Goal: Task Accomplishment & Management: Use online tool/utility

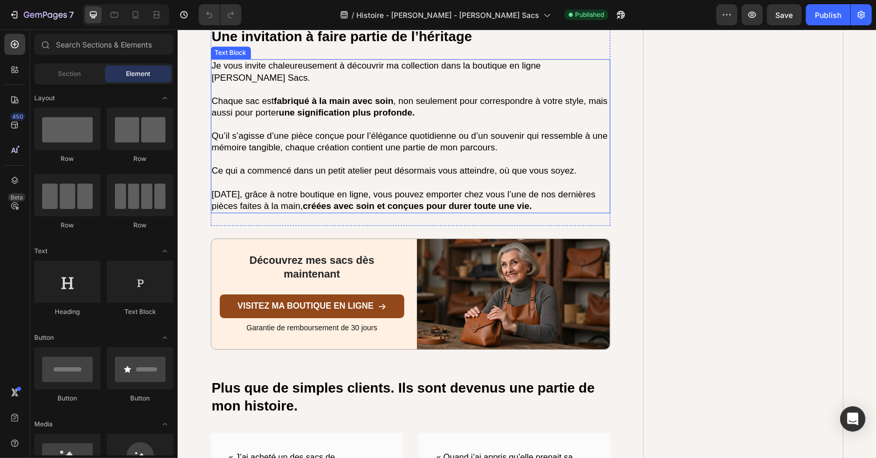
scroll to position [3185, 0]
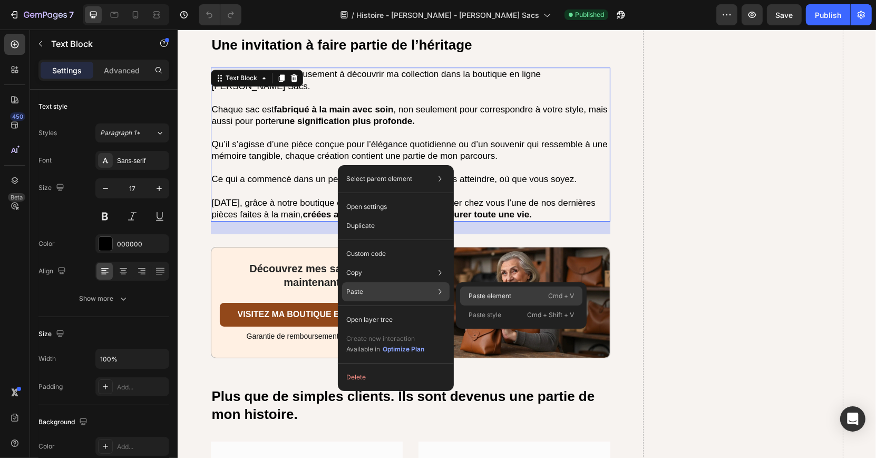
click at [470, 293] on p "Paste element" at bounding box center [490, 295] width 43 height 9
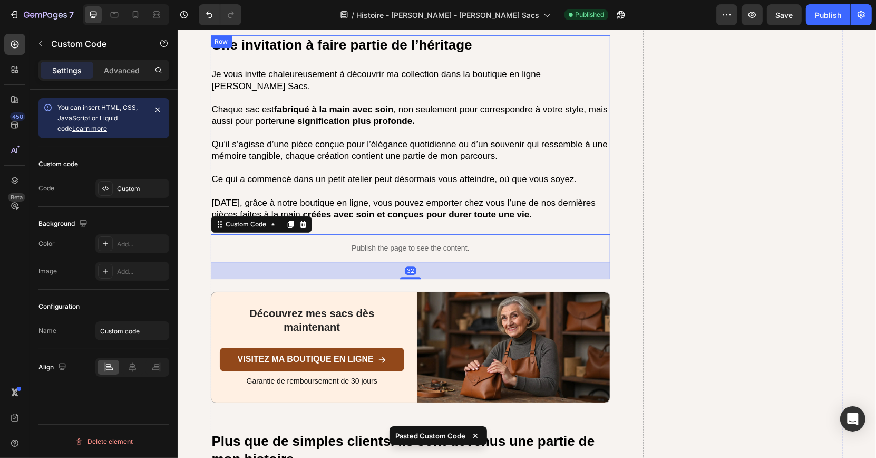
click at [349, 208] on div "Une invitation à faire partie de l’héritage Heading Je vous invite chaleureusem…" at bounding box center [410, 157] width 400 height 244
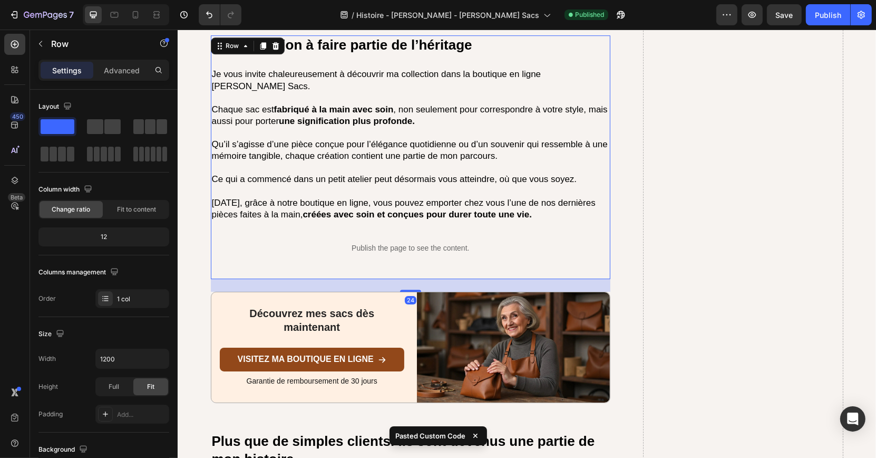
click at [355, 202] on div "Une invitation à faire partie de l’héritage Heading Je vous invite chaleureusem…" at bounding box center [410, 157] width 400 height 244
click at [124, 70] on p "Advanced" at bounding box center [122, 70] width 36 height 11
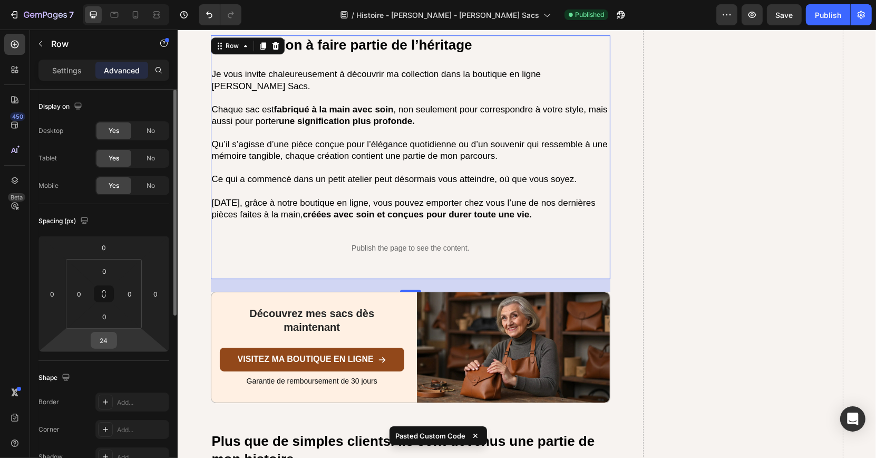
click at [104, 340] on input "24" at bounding box center [103, 340] width 21 height 16
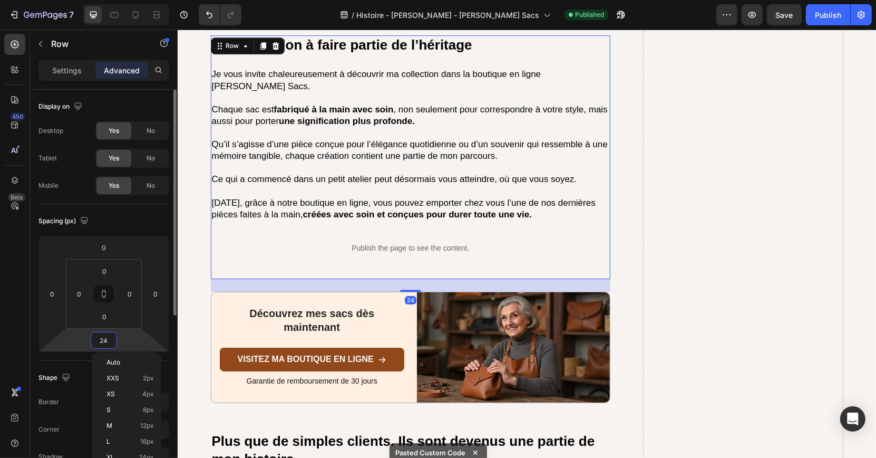
type input "0"
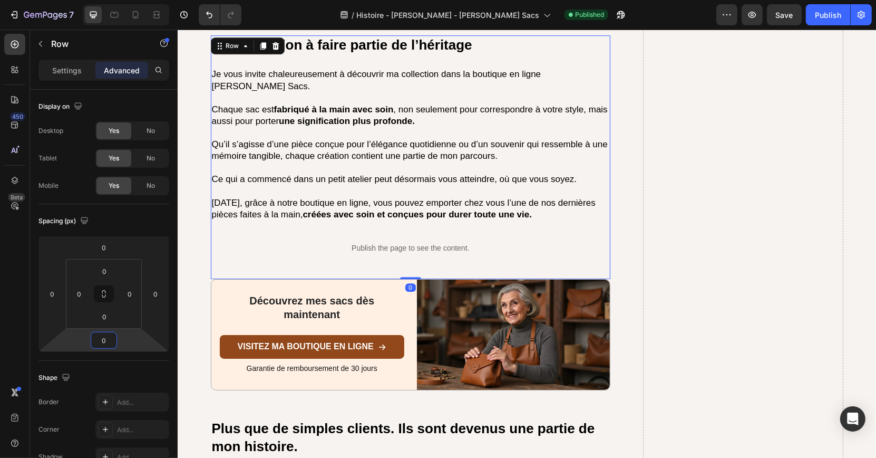
click at [307, 234] on div "Publish the page to see the content." at bounding box center [410, 248] width 400 height 28
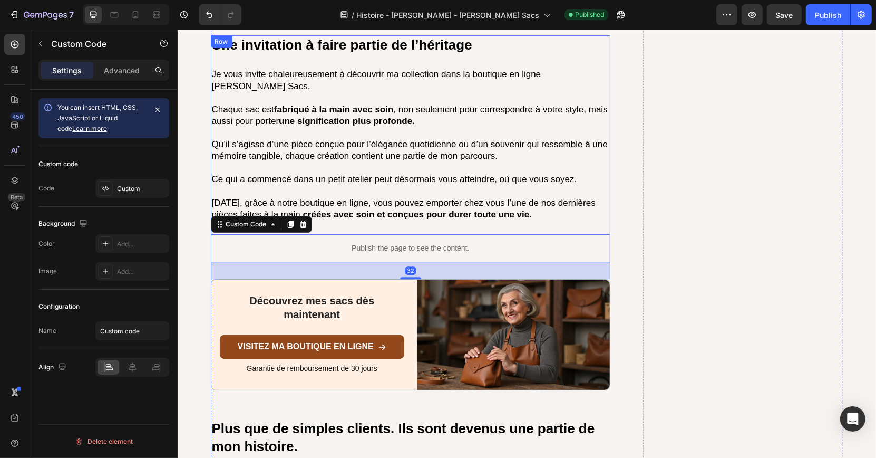
click at [384, 200] on div "Une invitation à faire partie de l’héritage Heading Je vous invite chaleureusem…" at bounding box center [410, 157] width 400 height 244
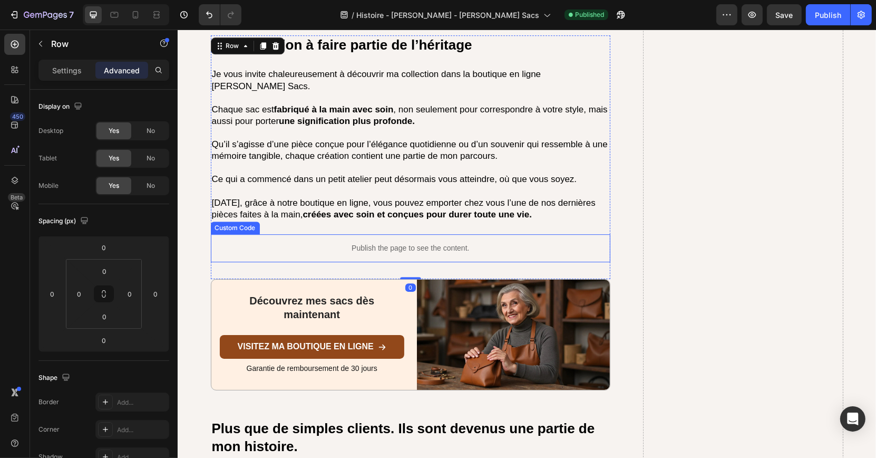
click at [371, 234] on div "Publish the page to see the content." at bounding box center [410, 248] width 400 height 28
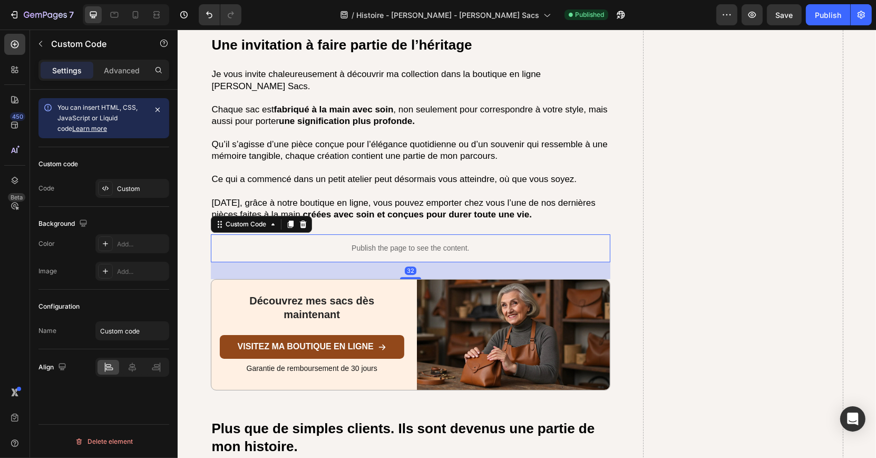
click at [371, 234] on div "Publish the page to see the content." at bounding box center [410, 248] width 400 height 28
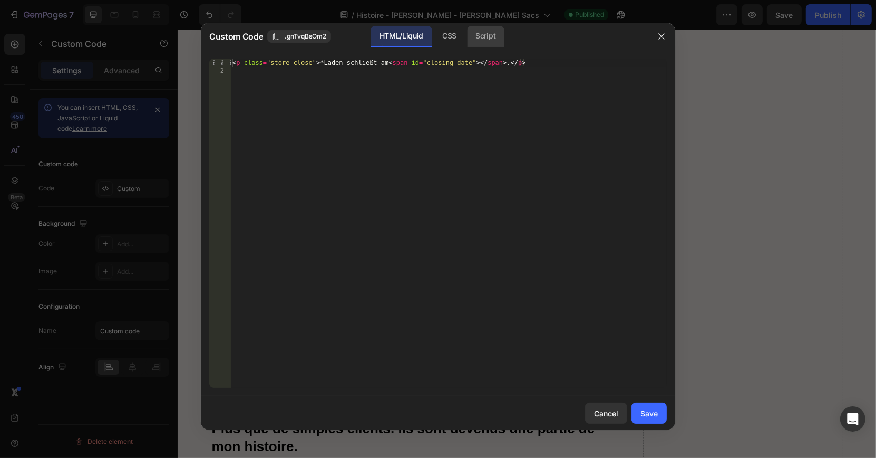
click at [486, 42] on div "Script" at bounding box center [485, 36] width 37 height 21
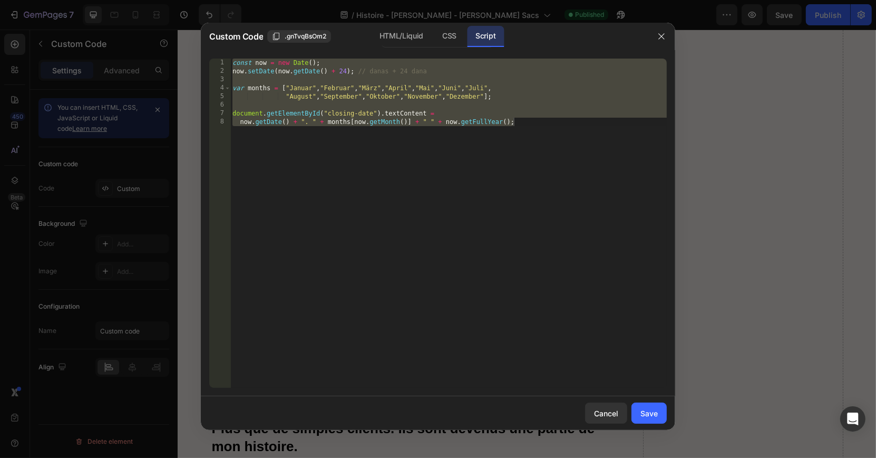
click at [449, 147] on div "const now = new Date ( ) ; now . setDate ( now . getDate ( ) + 24 ) ; // danas …" at bounding box center [448, 232] width 437 height 346
drag, startPoint x: 539, startPoint y: 147, endPoint x: 186, endPoint y: 12, distance: 378.6
click at [185, 12] on div "Custom Code .gnTvqBsOm2 HTML/Liquid CSS Script now.getDate() + ". " + months[no…" at bounding box center [438, 229] width 876 height 458
paste textarea "Copy element from Gempages!"
click at [405, 33] on div "HTML/Liquid" at bounding box center [401, 36] width 61 height 21
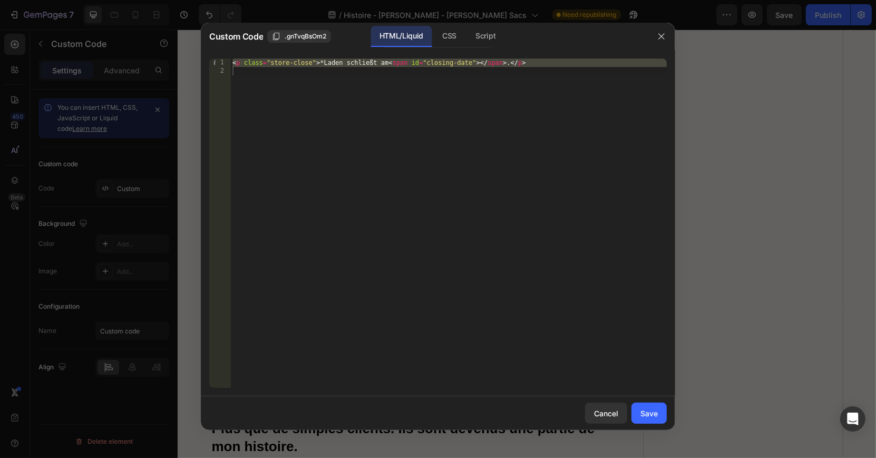
type textarea "<p class="store-close">*Laden schließt am <span id="closing-date"></span>.</p>"
click at [404, 94] on div "< p class = "store-close" > *Laden schließt am < span id = "closing-date" > </ …" at bounding box center [448, 232] width 437 height 346
drag, startPoint x: 568, startPoint y: 89, endPoint x: 134, endPoint y: 50, distance: 435.6
click at [134, 50] on div "Custom Code .gnTvqBsOm2 HTML/Liquid CSS Script 1 2 < p class = "store-close" > …" at bounding box center [438, 229] width 876 height 458
type textarea "<p class="store-close">*Laden schließt am <span id="closing-date"></span>.</p>"
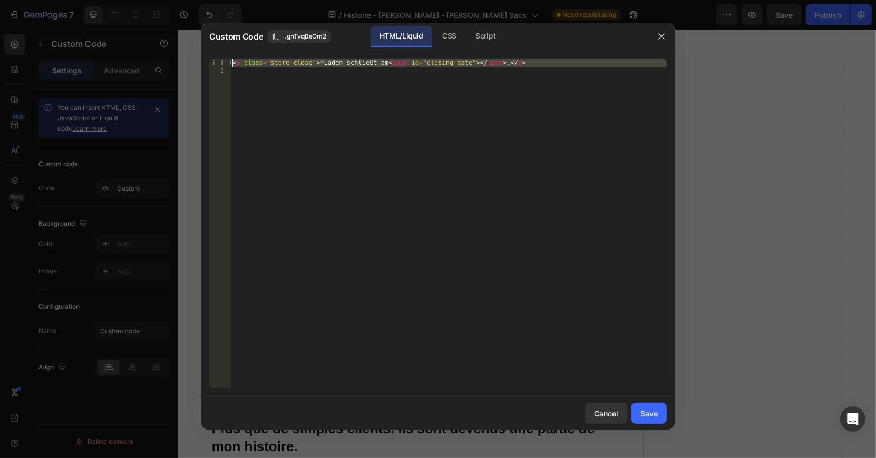
paste textarea
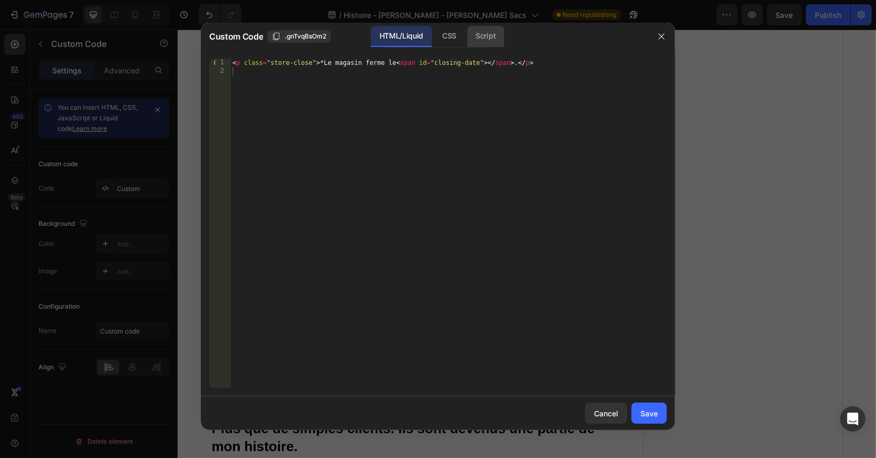
click at [480, 34] on div "Script" at bounding box center [485, 36] width 37 height 21
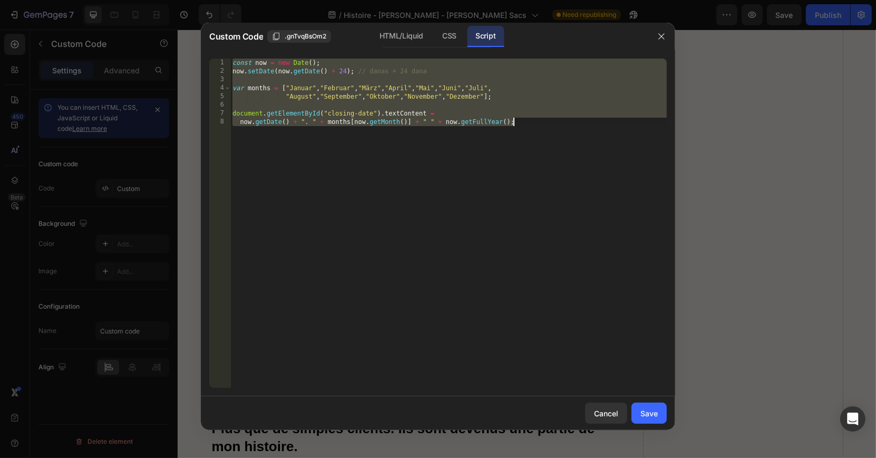
click at [418, 178] on div "const now = new Date ( ) ; now . setDate ( now . getDate ( ) + 24 ) ; // danas …" at bounding box center [448, 232] width 437 height 346
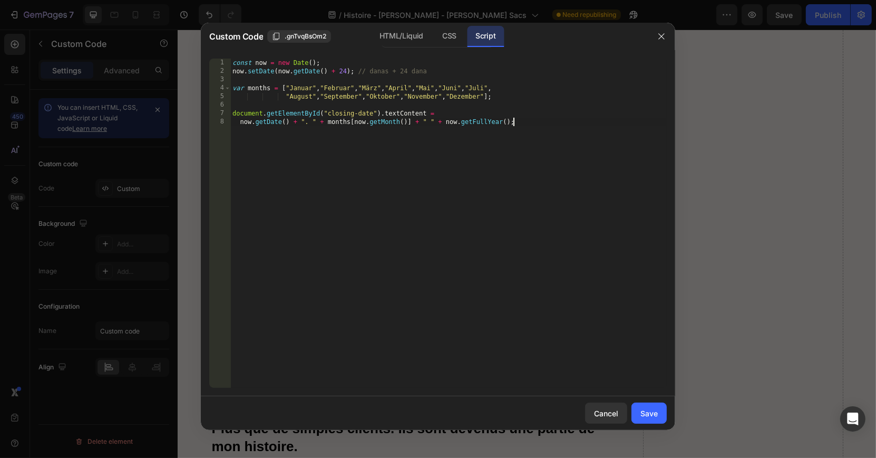
type textarea "document.getElementById("closing-date").textContent = now.getDate() + ". " + mo…"
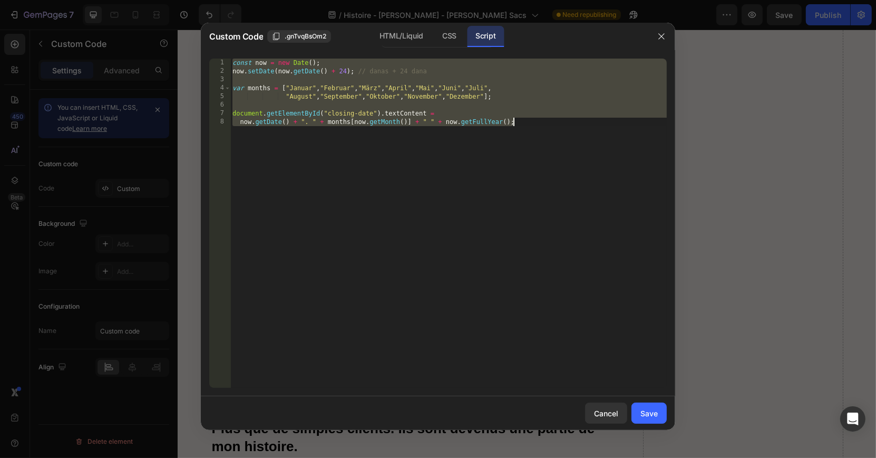
paste textarea
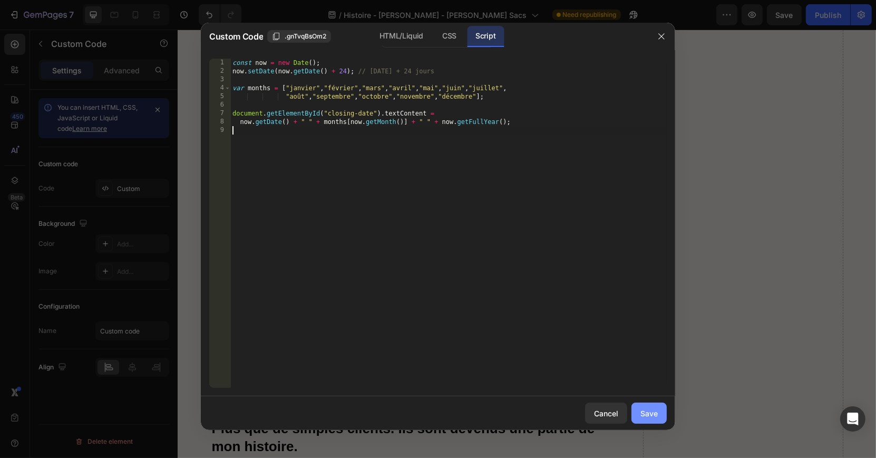
click at [654, 409] on div "Save" at bounding box center [649, 413] width 17 height 11
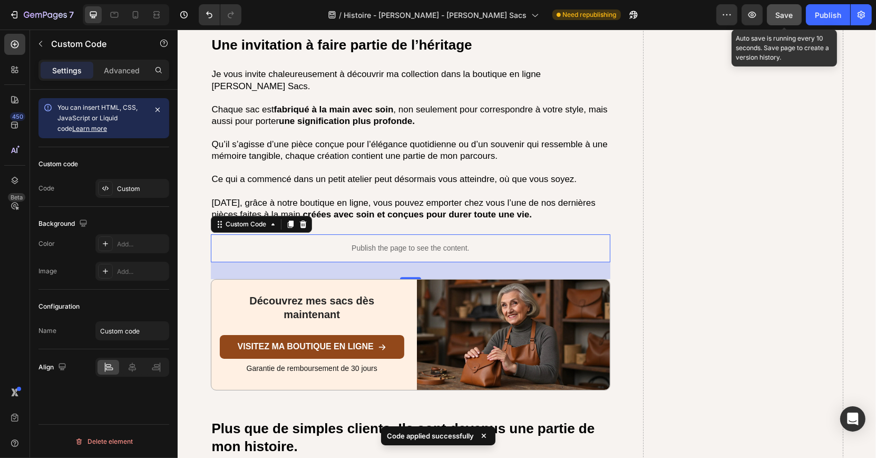
click at [778, 23] on button "Save" at bounding box center [784, 14] width 35 height 21
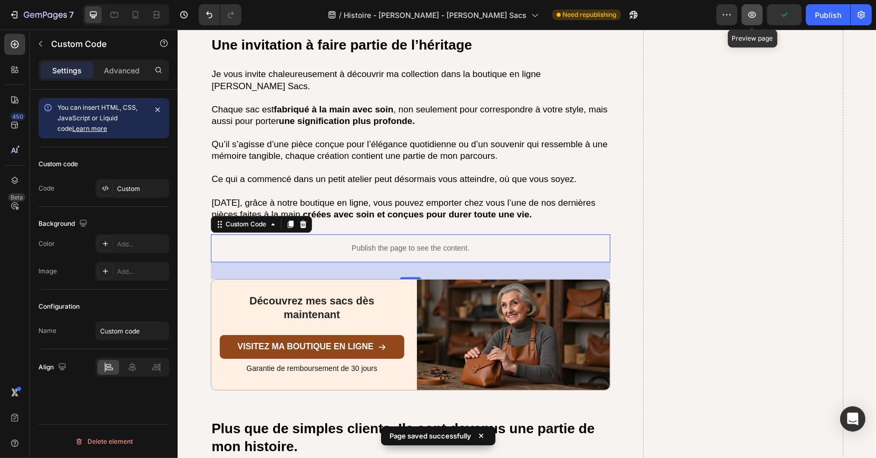
click at [754, 14] on icon "button" at bounding box center [752, 14] width 3 height 3
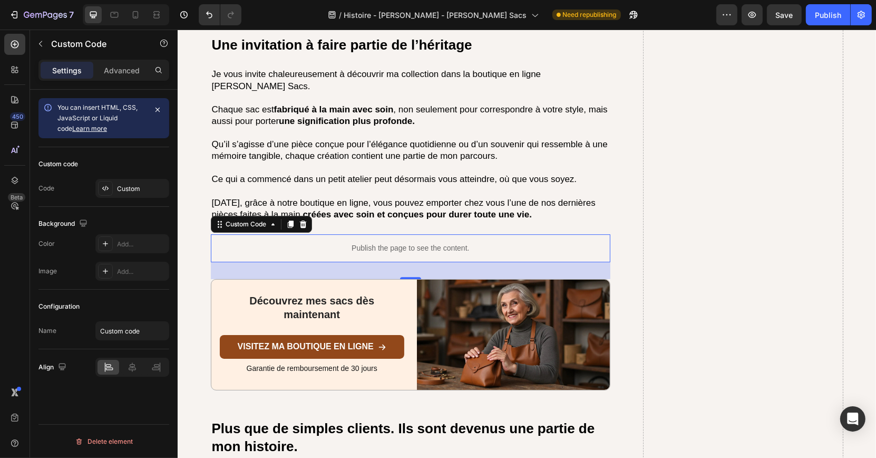
click at [362, 234] on div "Publish the page to see the content." at bounding box center [410, 248] width 400 height 28
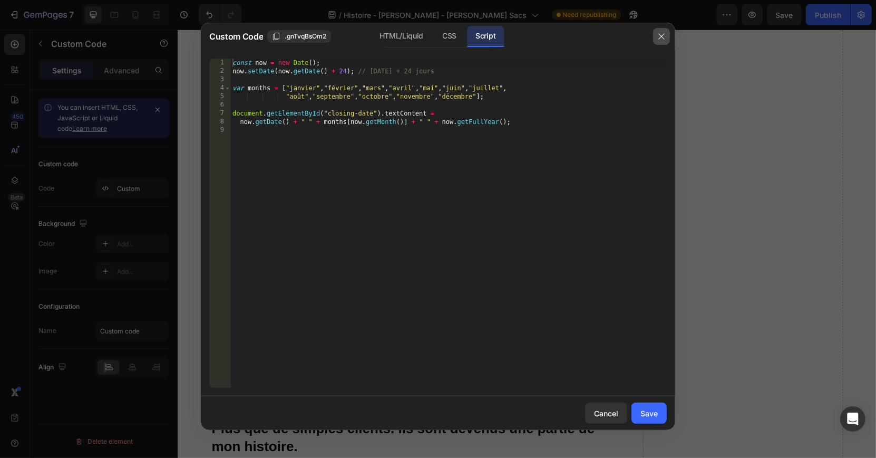
click at [663, 36] on icon "button" at bounding box center [661, 36] width 8 height 8
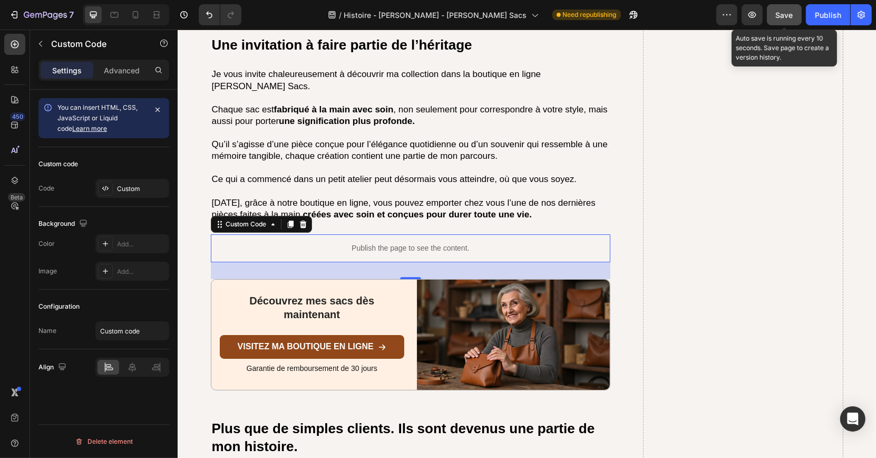
click at [787, 19] on div "Save" at bounding box center [784, 14] width 17 height 11
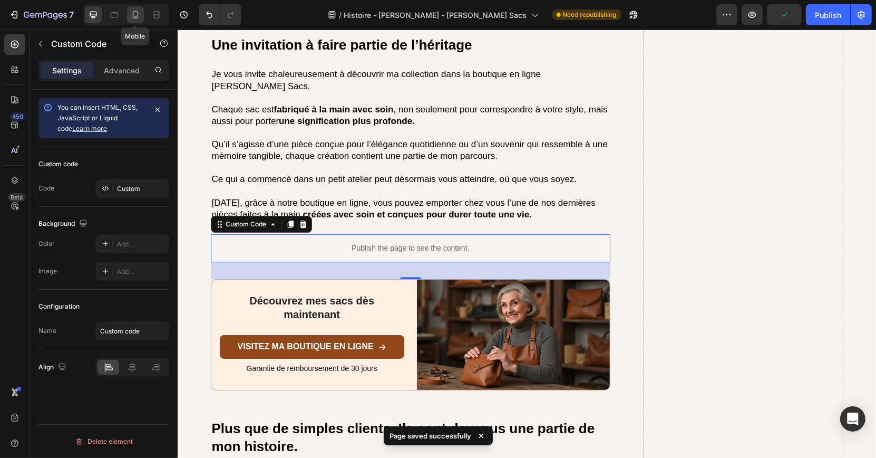
click at [137, 15] on icon at bounding box center [136, 14] width 6 height 7
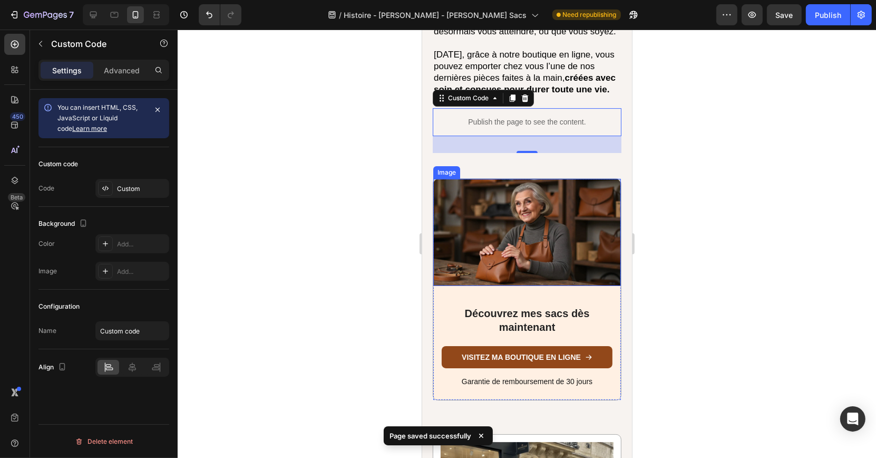
scroll to position [3453, 0]
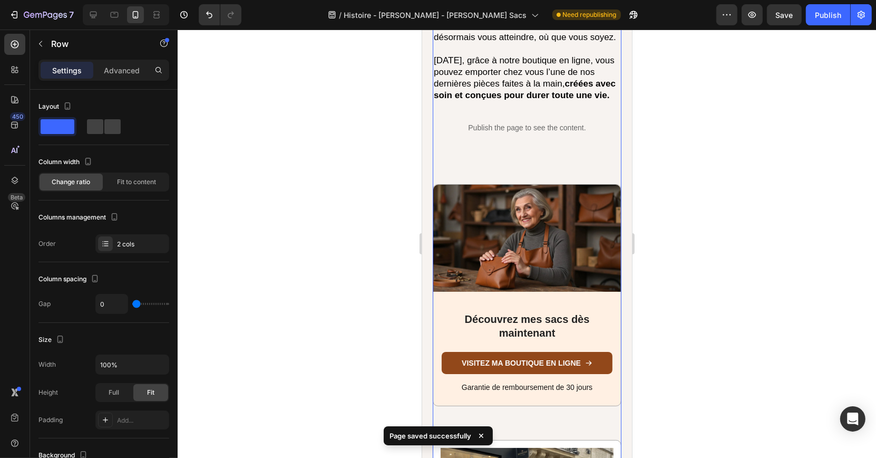
scroll to position [3435, 0]
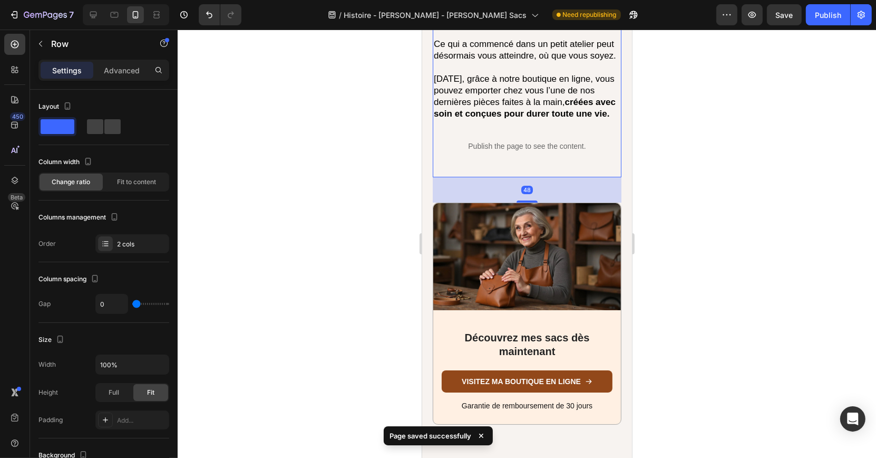
click at [504, 111] on div "Une invitation à faire partie de l’héritage Heading Je vous invite chaleureusem…" at bounding box center [526, 5] width 189 height 343
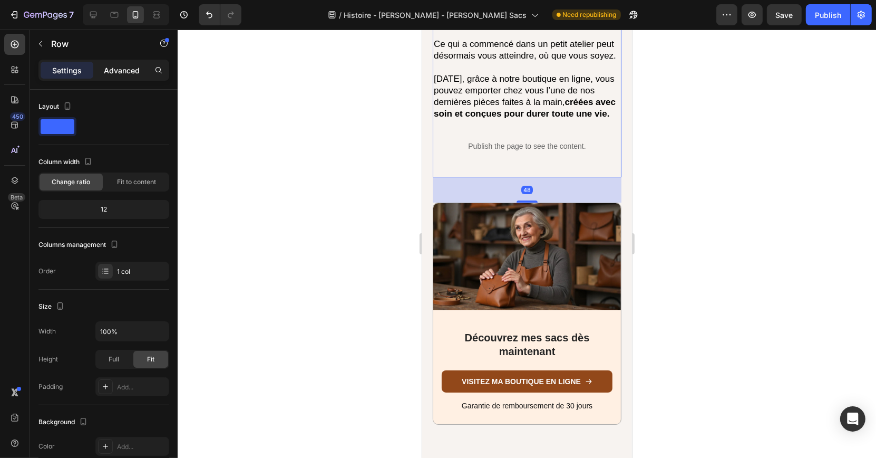
click at [121, 65] on p "Advanced" at bounding box center [122, 70] width 36 height 11
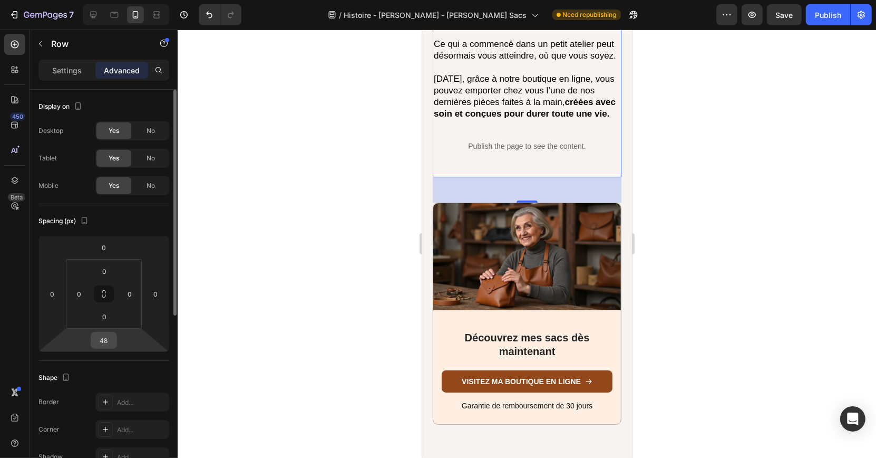
click at [111, 333] on input "48" at bounding box center [103, 340] width 21 height 16
type input "0"
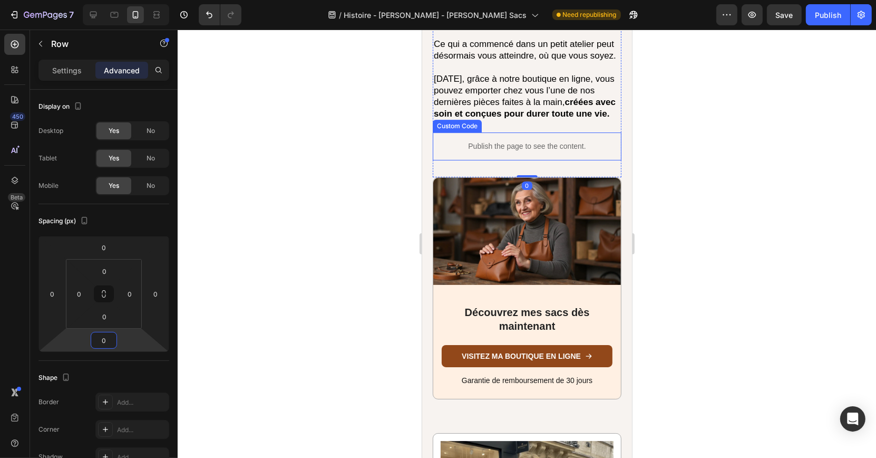
click at [489, 132] on div "Publish the page to see the content." at bounding box center [526, 146] width 189 height 28
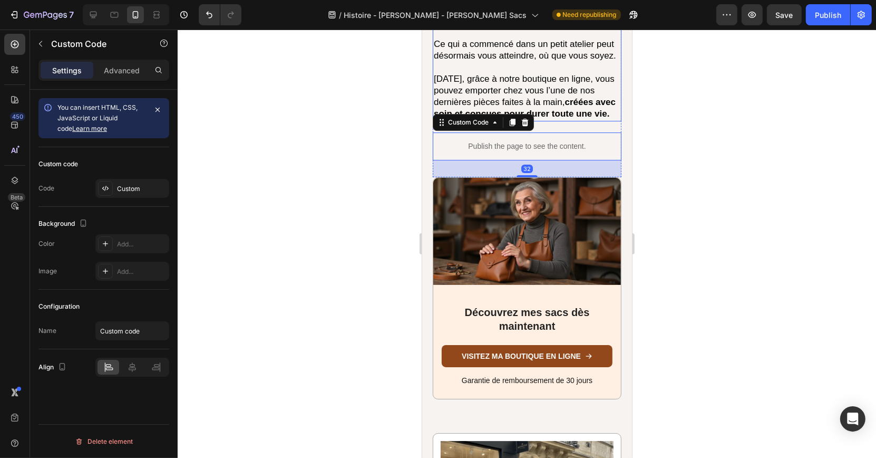
click at [517, 62] on p at bounding box center [526, 68] width 187 height 12
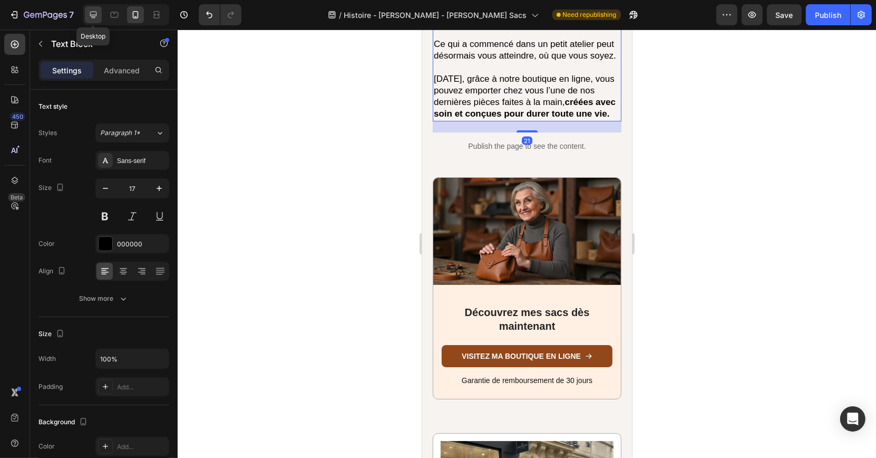
click at [92, 11] on icon at bounding box center [93, 14] width 11 height 11
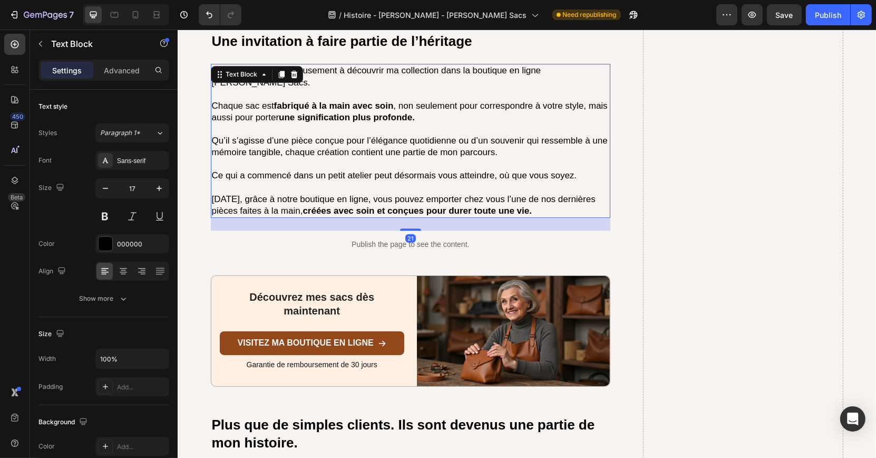
scroll to position [3174, 0]
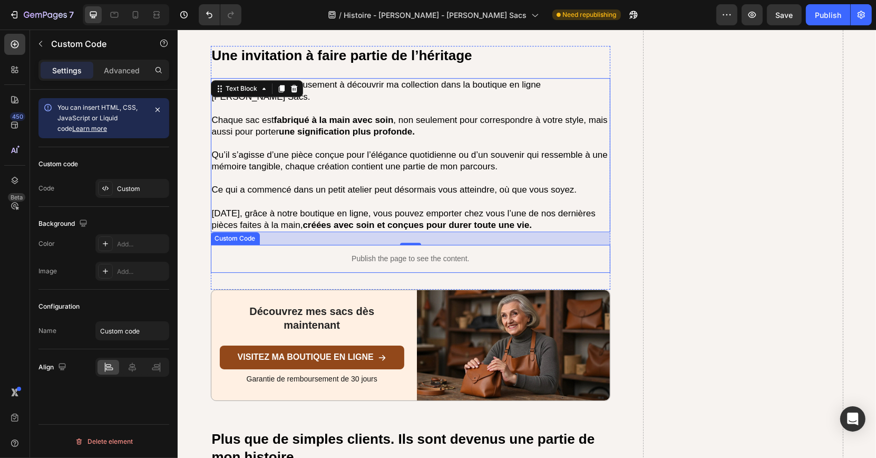
click at [341, 253] on p "Publish the page to see the content." at bounding box center [410, 258] width 400 height 11
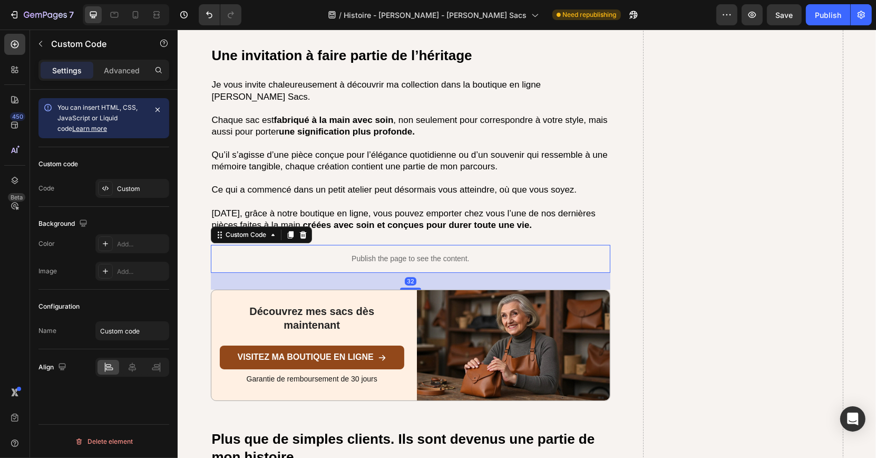
click at [400, 184] on p "Ce qui a commencé dans un petit atelier peut désormais vous atteindre, où que v…" at bounding box center [410, 190] width 398 height 12
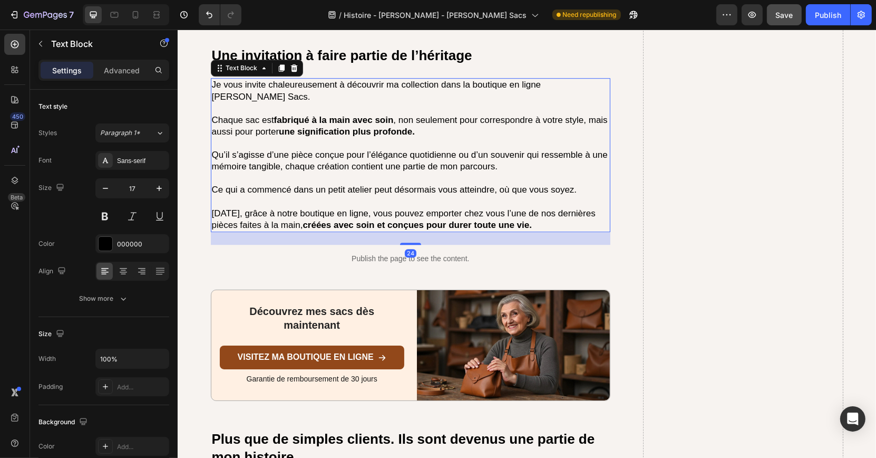
click at [772, 23] on button "Save" at bounding box center [784, 14] width 35 height 21
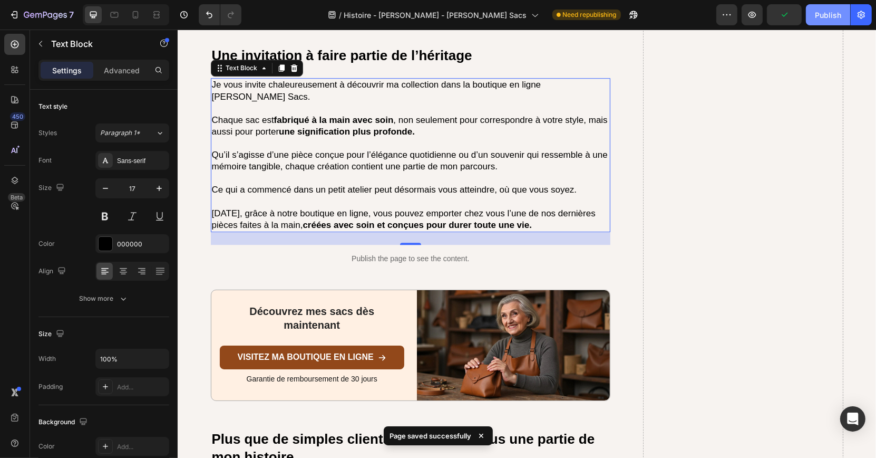
click at [832, 19] on div "Publish" at bounding box center [828, 14] width 26 height 11
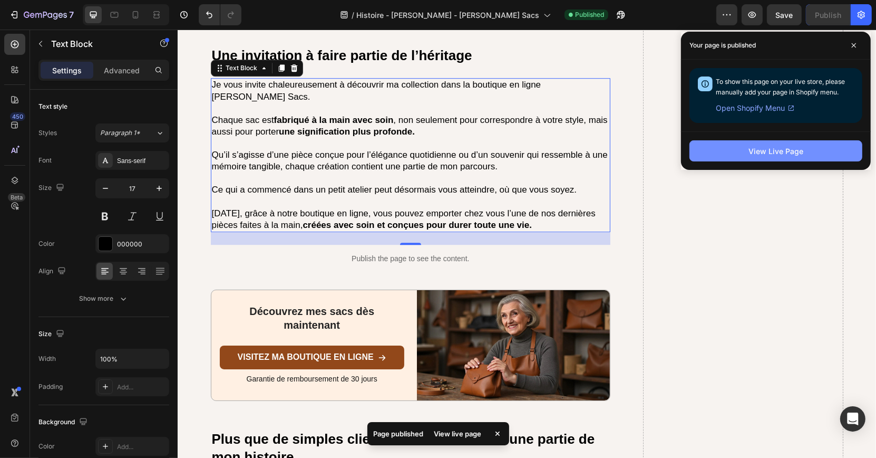
click at [743, 143] on button "View Live Page" at bounding box center [776, 150] width 173 height 21
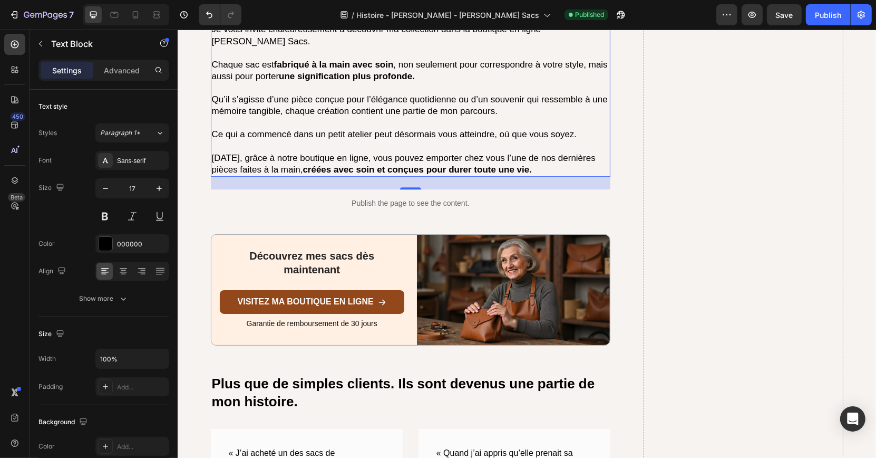
scroll to position [3243, 0]
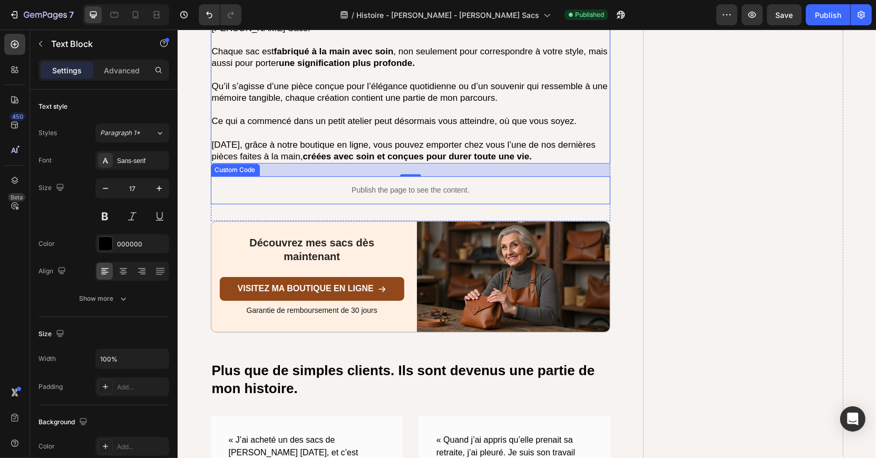
click at [353, 185] on p "Publish the page to see the content." at bounding box center [410, 190] width 400 height 11
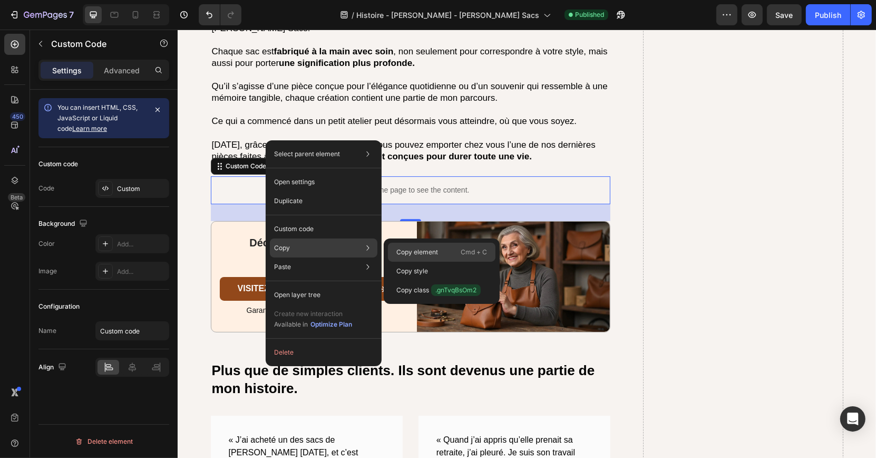
click at [410, 255] on p "Copy element" at bounding box center [417, 251] width 42 height 9
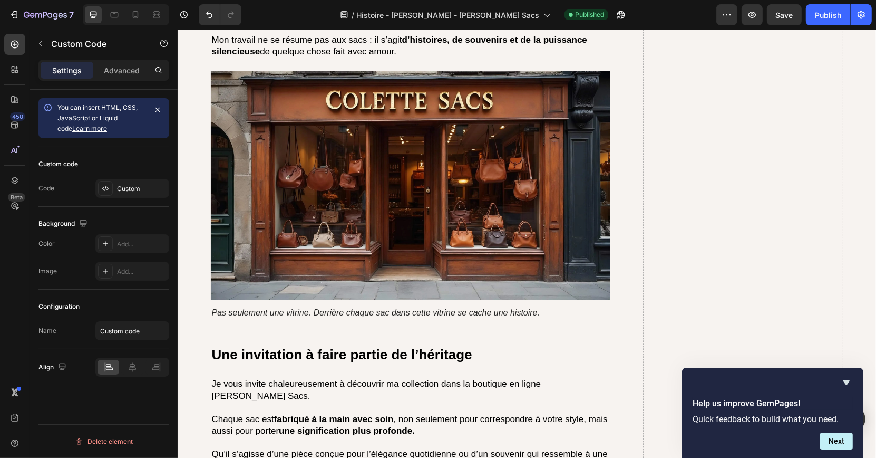
scroll to position [2780, 0]
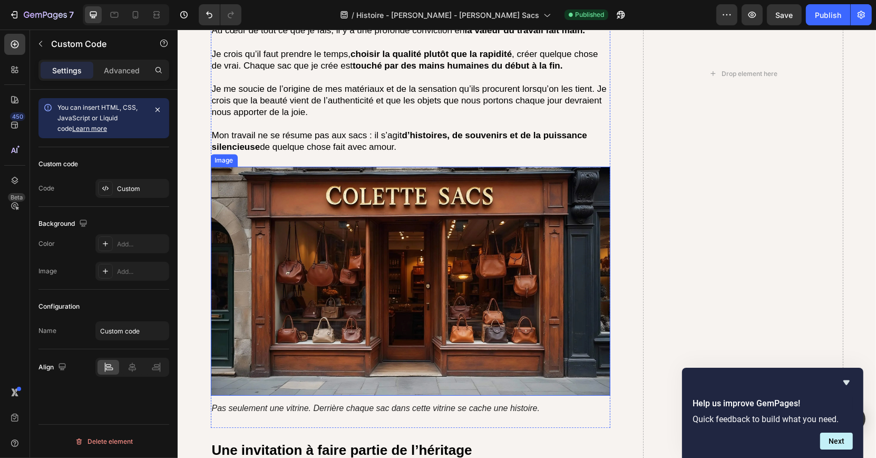
click at [332, 167] on img at bounding box center [410, 281] width 400 height 229
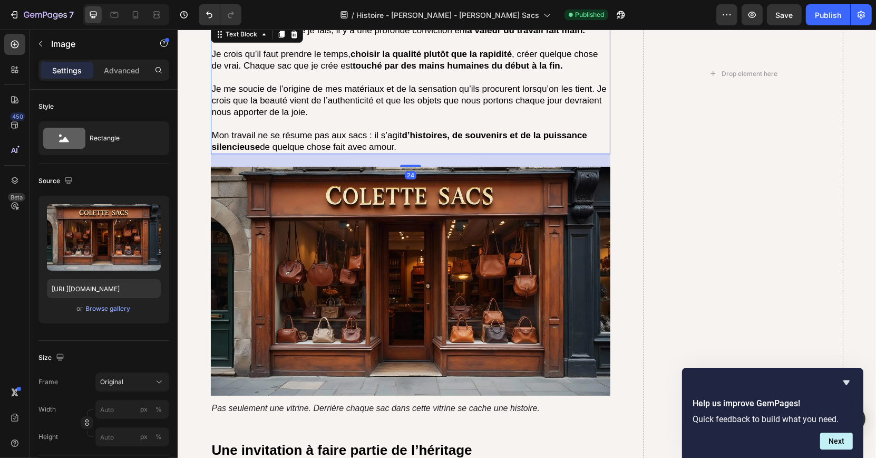
click at [328, 83] on p "Je me soucie de l’origine de mes matériaux et de la sensation qu’ils procurent …" at bounding box center [410, 100] width 398 height 35
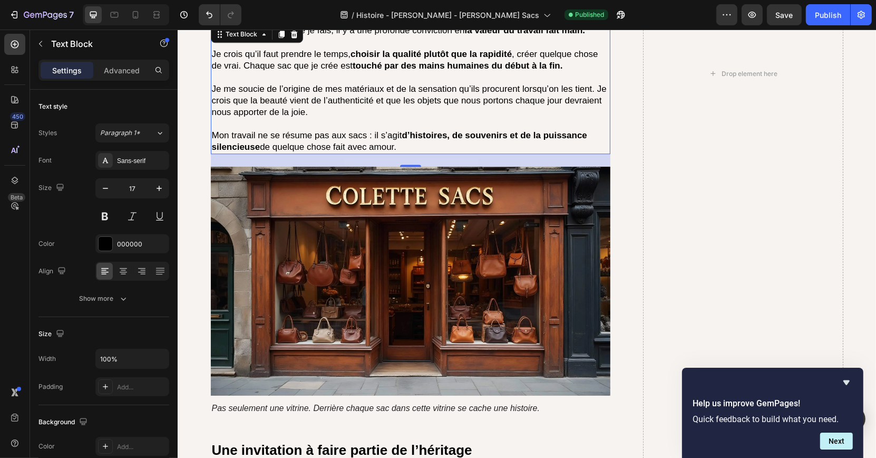
click at [50, 4] on div "7 Version history / Histoire - Colette - Colette Sacs Published Preview Save Pu…" at bounding box center [438, 15] width 876 height 30
click at [60, 12] on icon "button" at bounding box center [45, 15] width 43 height 9
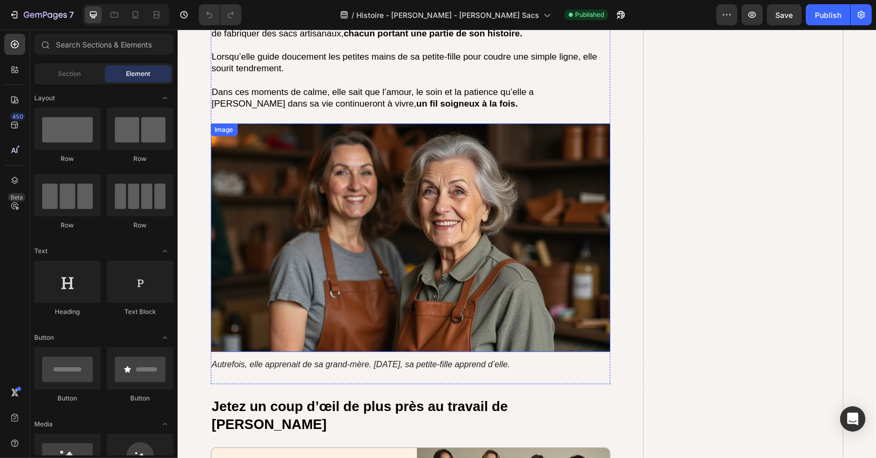
scroll to position [3252, 0]
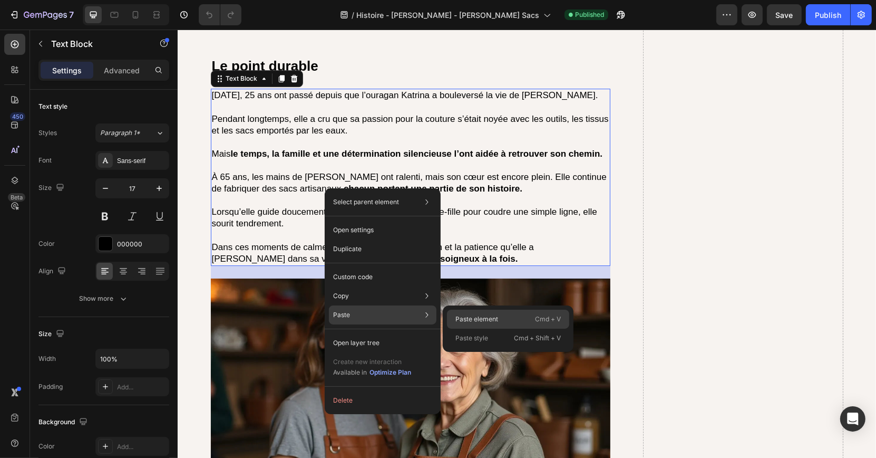
click at [468, 312] on div "Paste element Cmd + V" at bounding box center [508, 318] width 122 height 19
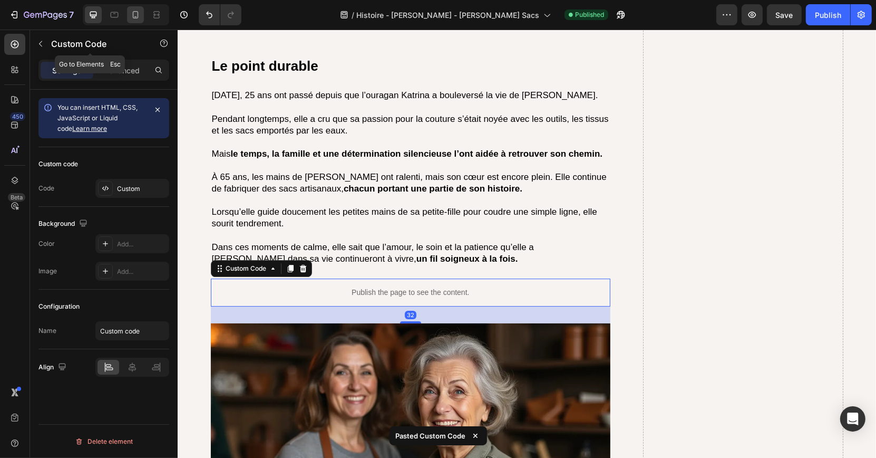
click at [132, 12] on icon at bounding box center [135, 14] width 11 height 11
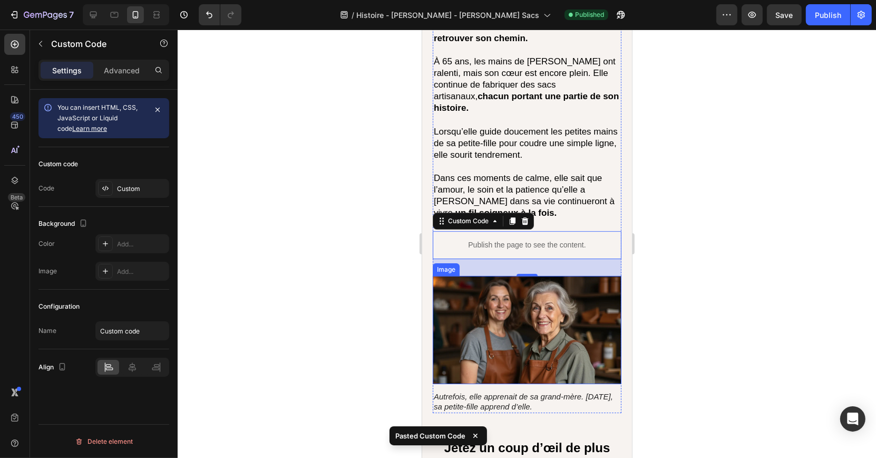
scroll to position [3233, 0]
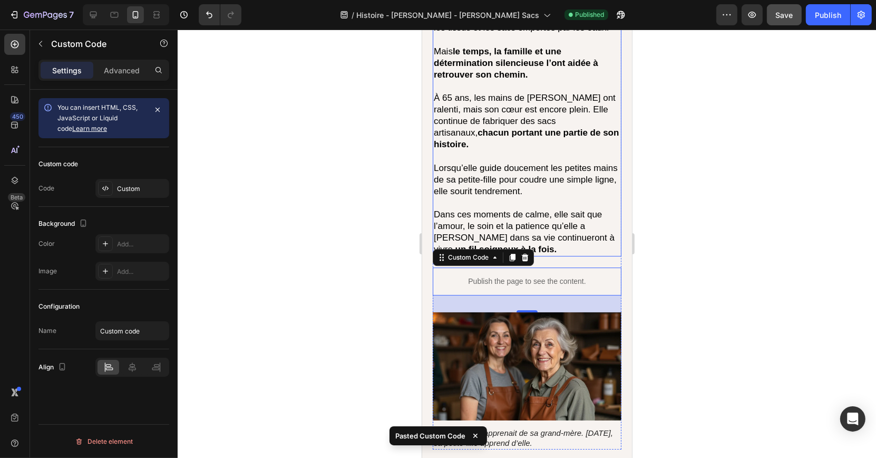
click at [782, 19] on div "Save" at bounding box center [784, 14] width 17 height 11
click at [817, 22] on button "Publish" at bounding box center [828, 14] width 44 height 21
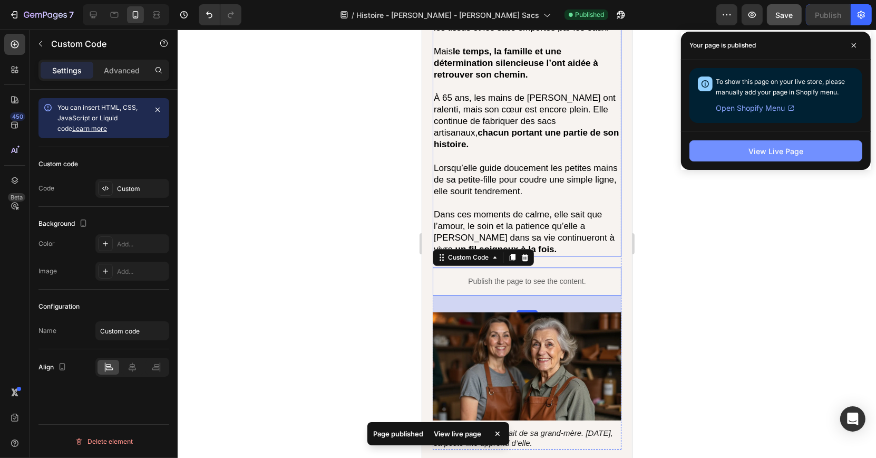
click at [769, 146] on div "View Live Page" at bounding box center [776, 151] width 55 height 11
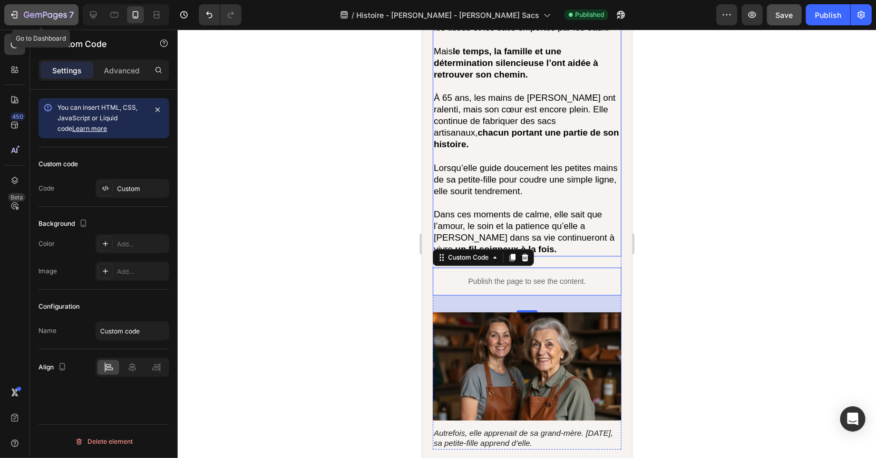
click at [63, 18] on icon "button" at bounding box center [45, 15] width 43 height 9
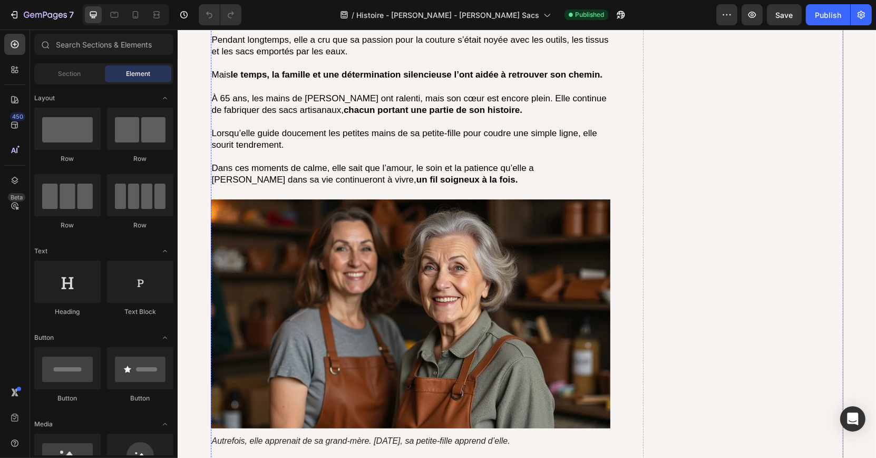
scroll to position [3345, 0]
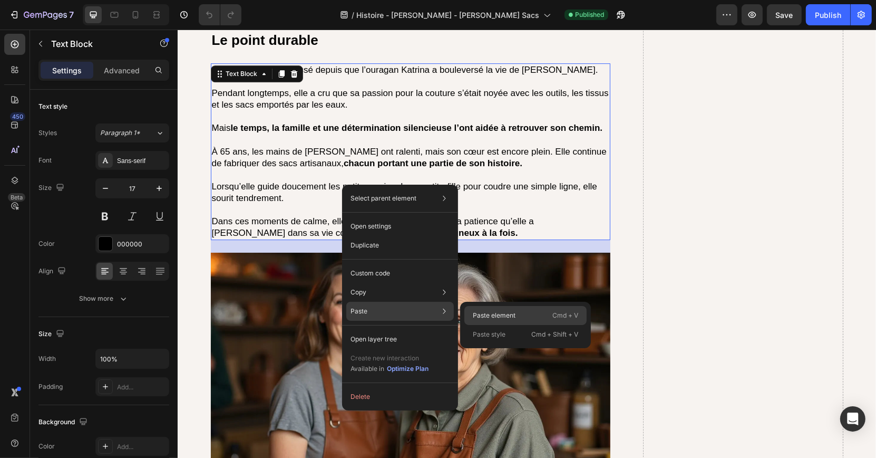
click at [482, 311] on p "Paste element" at bounding box center [494, 315] width 43 height 9
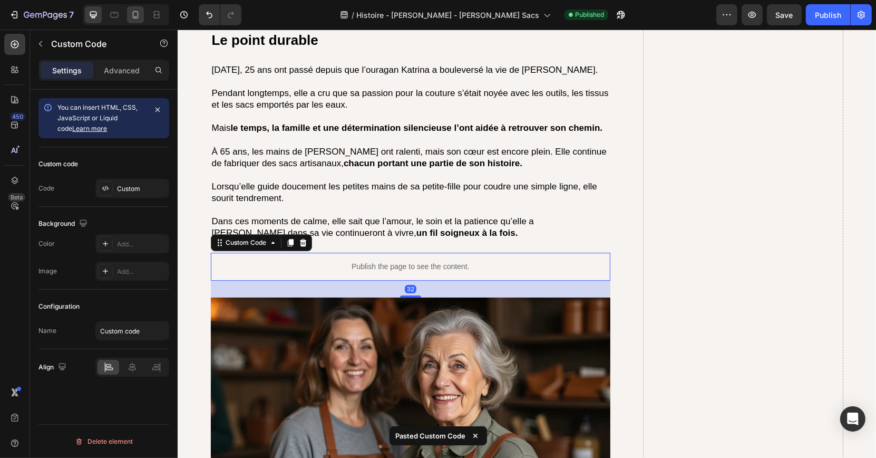
click at [134, 14] on icon at bounding box center [135, 14] width 11 height 11
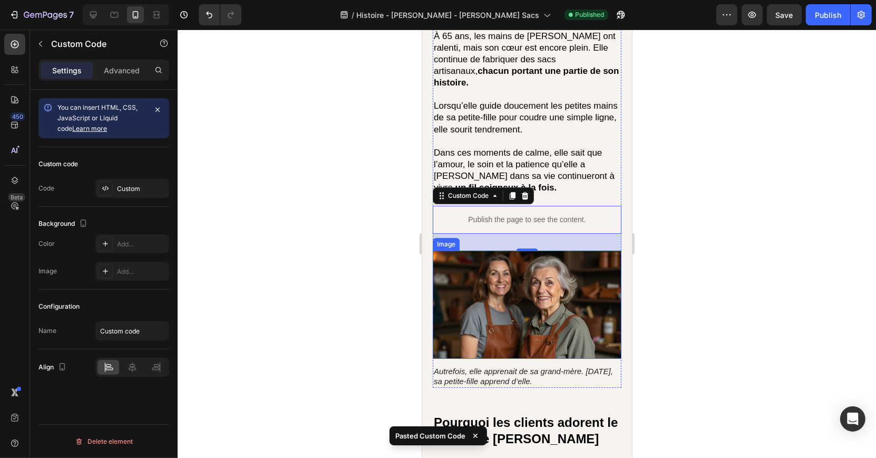
scroll to position [3283, 0]
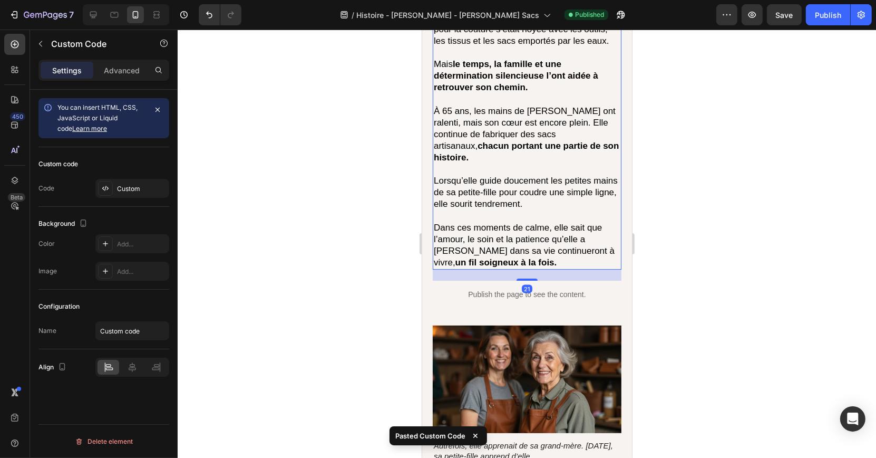
click at [504, 210] on p at bounding box center [526, 216] width 187 height 12
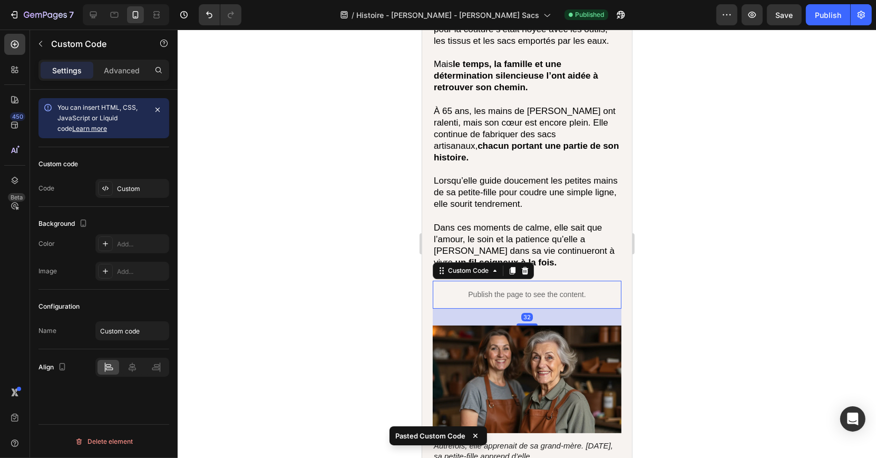
click at [566, 289] on p "Publish the page to see the content." at bounding box center [526, 294] width 189 height 11
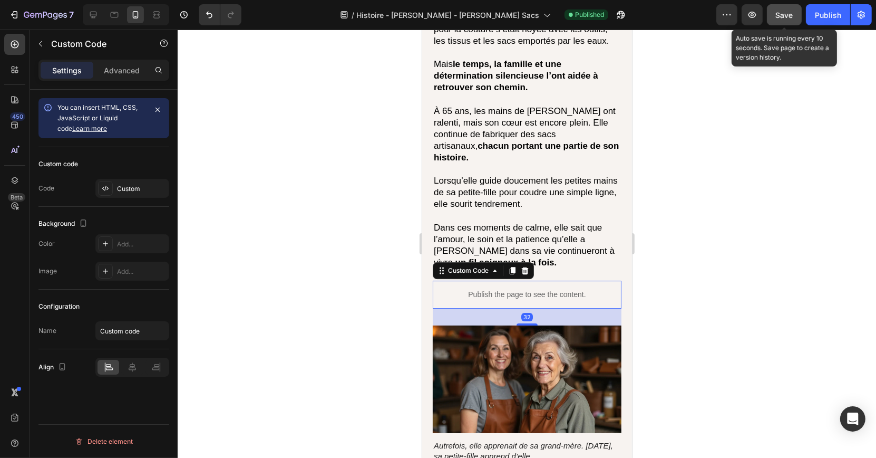
click at [792, 16] on span "Save" at bounding box center [784, 15] width 17 height 9
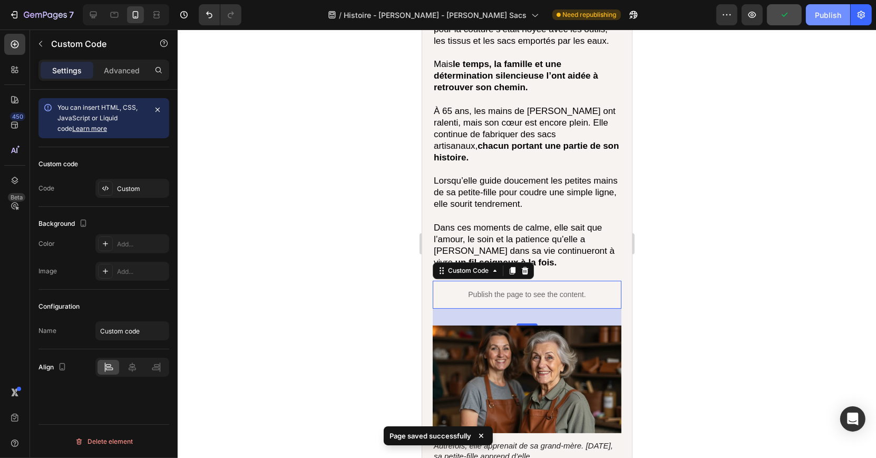
click at [832, 17] on div "Publish" at bounding box center [828, 14] width 26 height 11
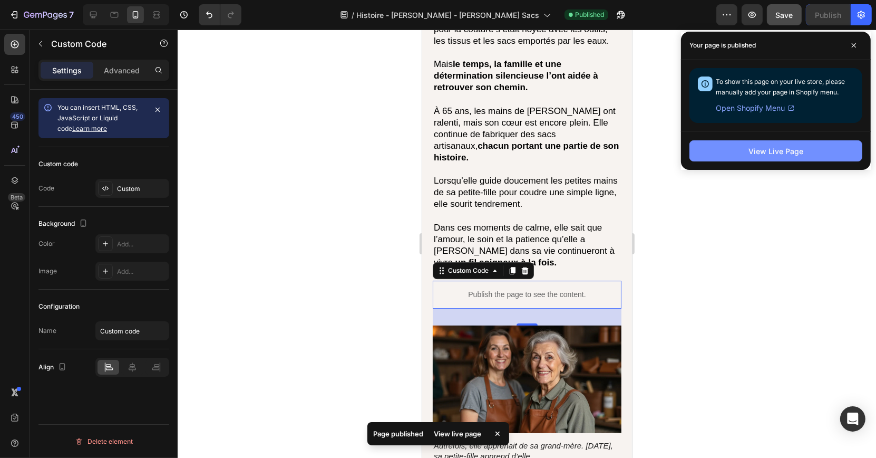
click at [746, 152] on button "View Live Page" at bounding box center [776, 150] width 173 height 21
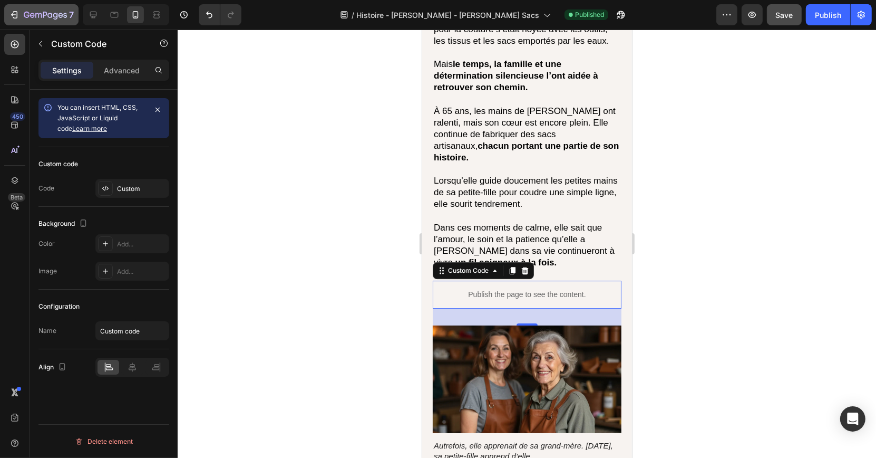
click at [52, 12] on icon "button" at bounding box center [45, 15] width 43 height 9
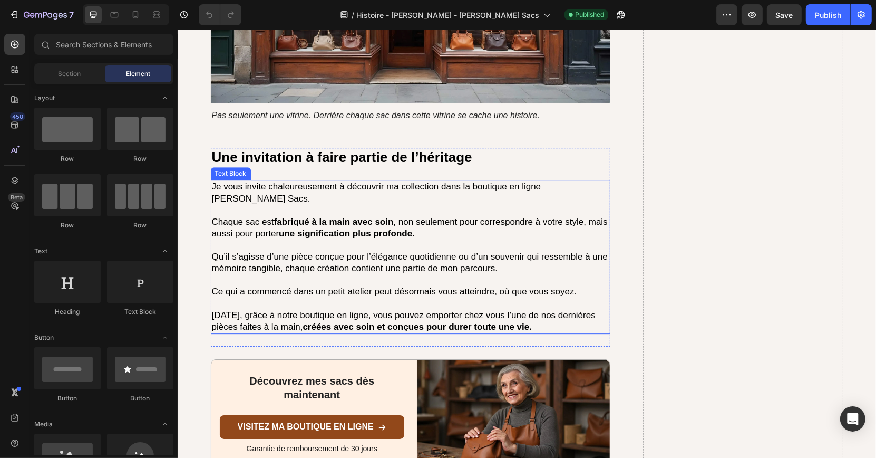
scroll to position [3042, 0]
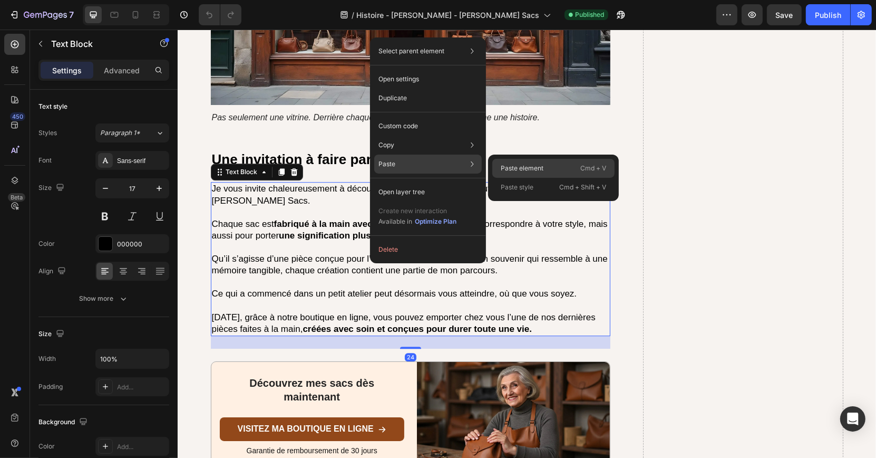
click at [515, 169] on p "Paste element" at bounding box center [522, 167] width 43 height 9
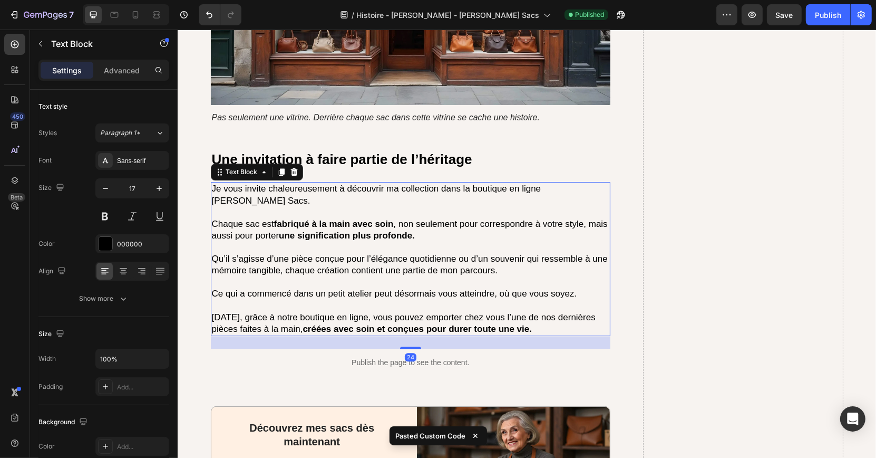
click at [384, 288] on p "Ce qui a commencé dans un petit atelier peut désormais vous atteindre, où que v…" at bounding box center [410, 294] width 398 height 12
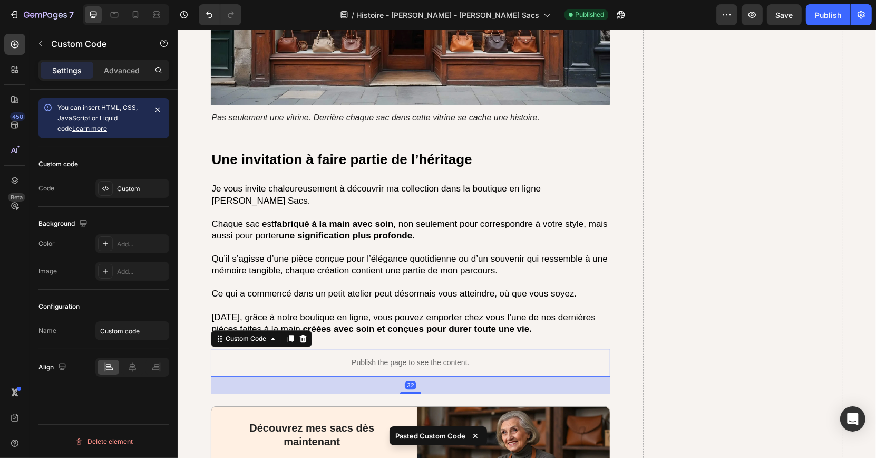
click at [357, 357] on p "Publish the page to see the content." at bounding box center [410, 362] width 400 height 11
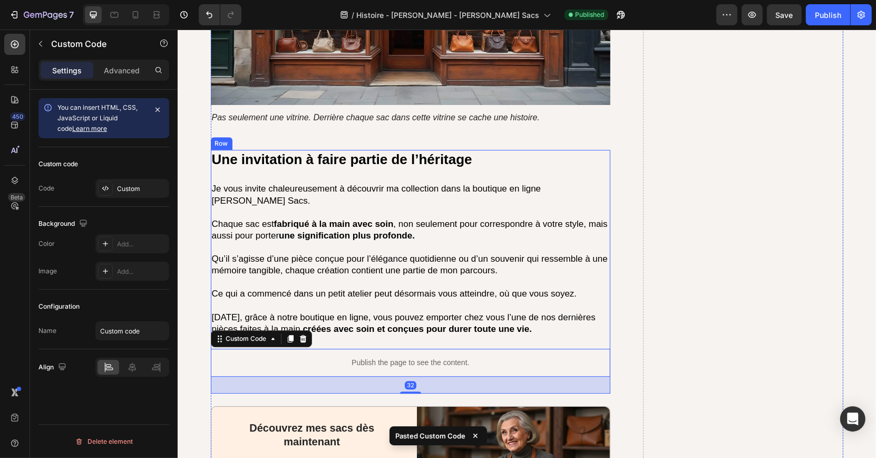
click at [371, 323] on div "Une invitation à faire partie de l’héritage Heading Je vous invite chaleureusem…" at bounding box center [410, 272] width 400 height 244
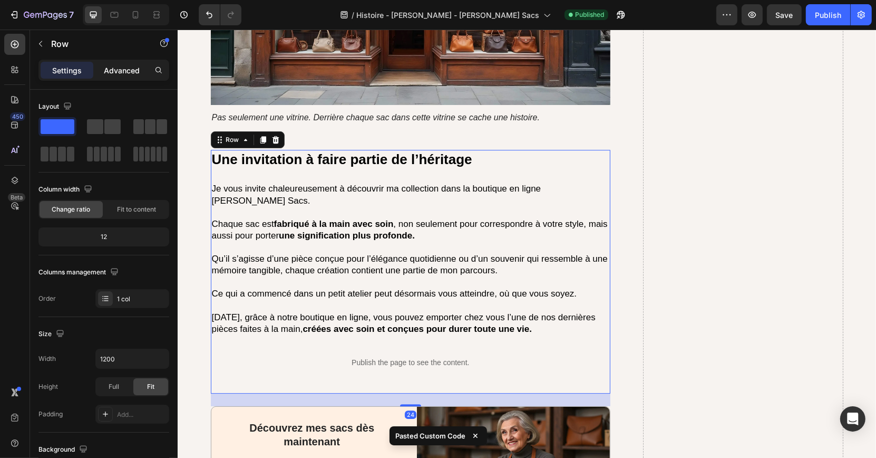
click at [134, 70] on p "Advanced" at bounding box center [122, 70] width 36 height 11
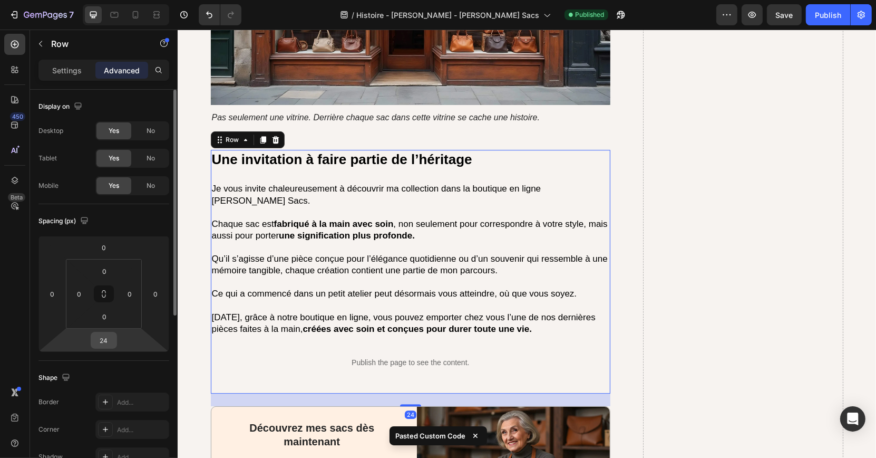
click at [109, 335] on input "24" at bounding box center [103, 340] width 21 height 16
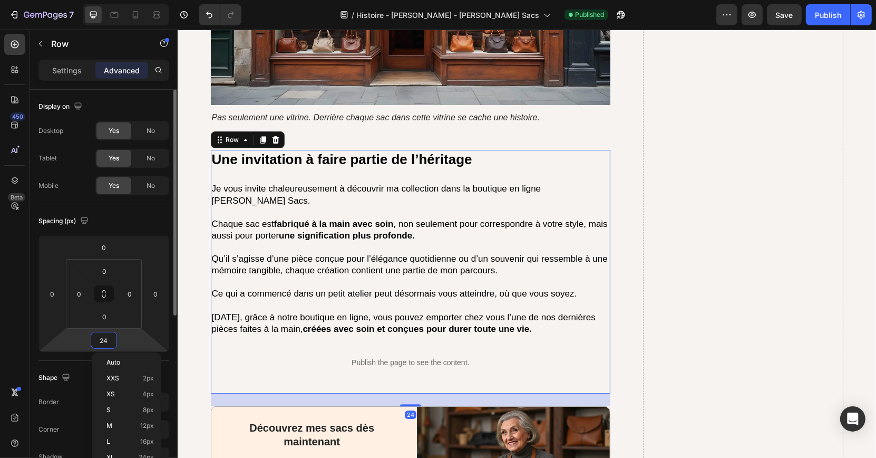
type input "0"
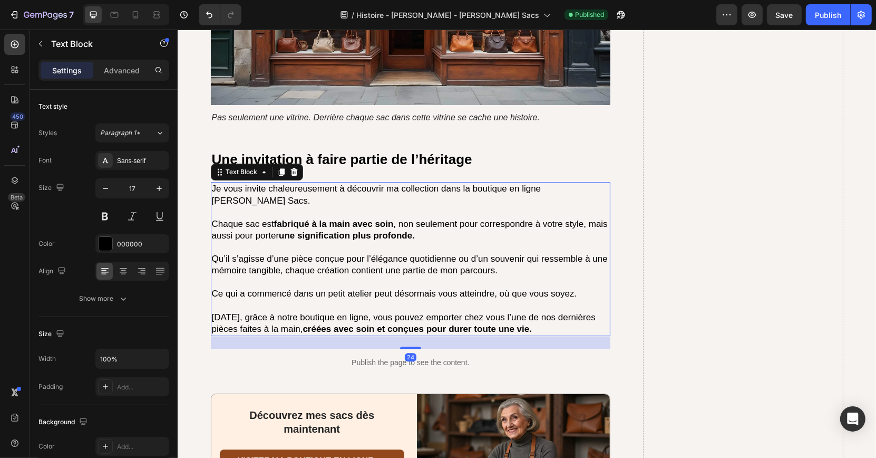
click at [276, 253] on p "Qu’il s’agisse d’une pièce conçue pour l’élégance quotidienne ou d’un souvenir …" at bounding box center [410, 264] width 398 height 23
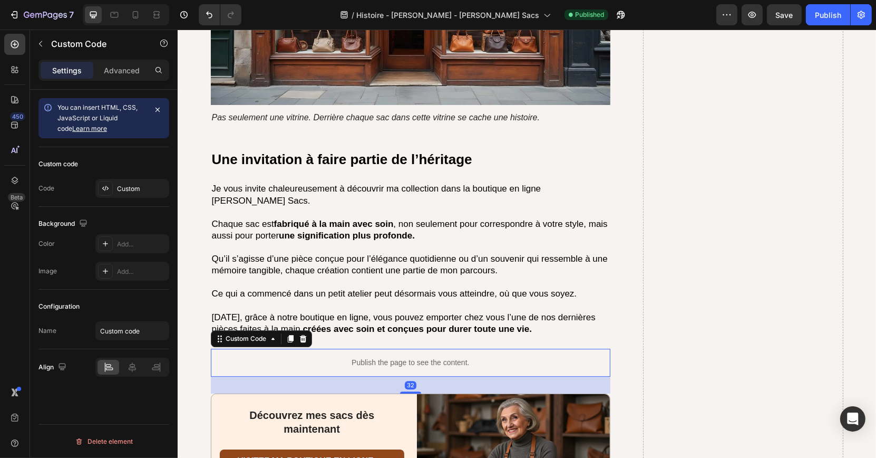
click at [304, 357] on p "Publish the page to see the content." at bounding box center [410, 362] width 400 height 11
click at [134, 8] on div at bounding box center [135, 14] width 17 height 17
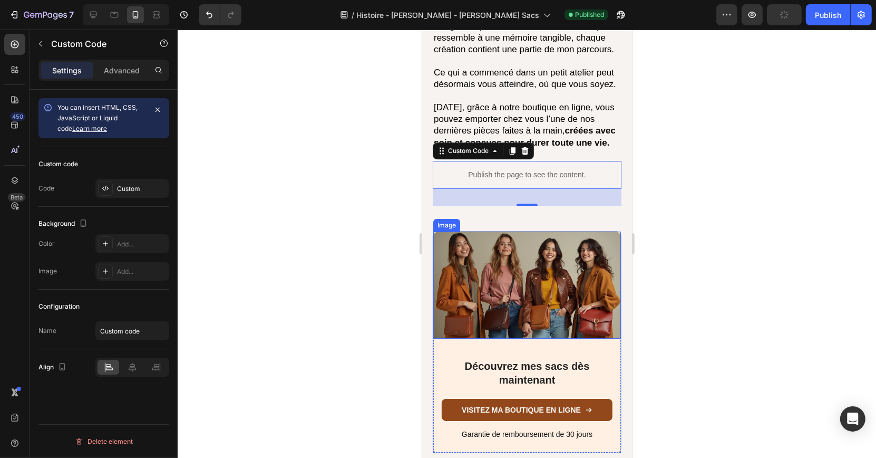
scroll to position [3374, 0]
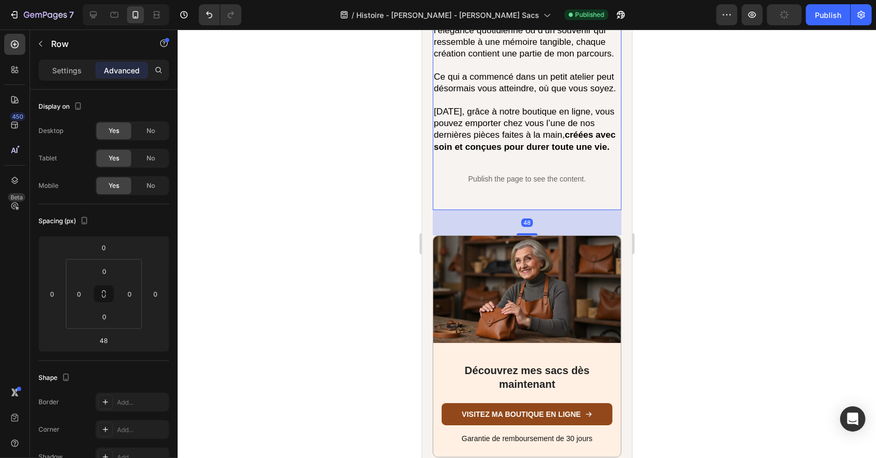
click at [568, 151] on div "Une invitation à faire partie de l’héritage Heading Je vous invite chaleureusem…" at bounding box center [526, 38] width 189 height 343
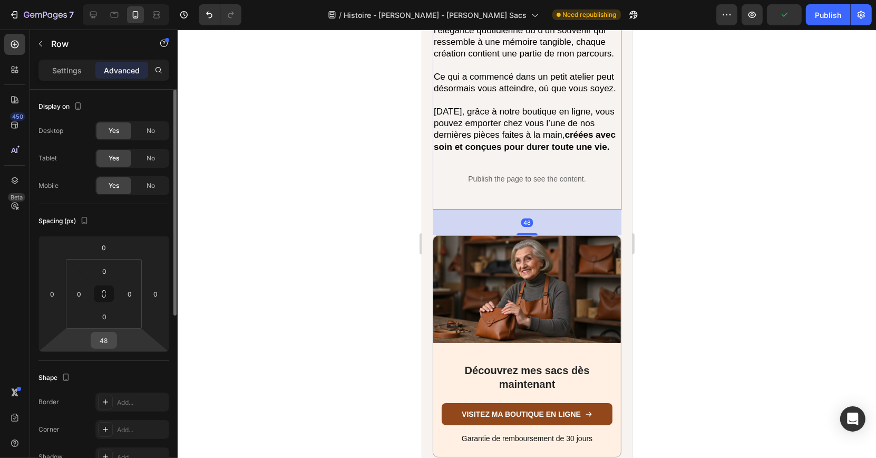
click at [113, 334] on input "48" at bounding box center [103, 340] width 21 height 16
type input "0"
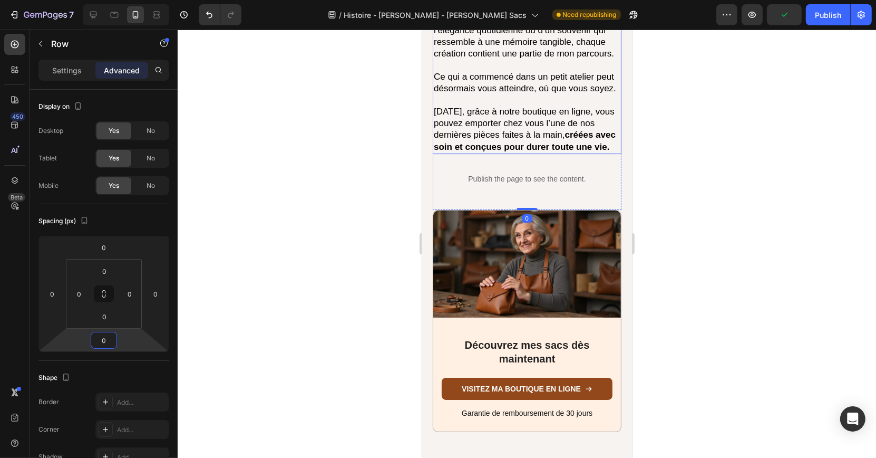
click at [497, 73] on p "Ce qui a commencé dans un petit atelier peut désormais vous atteindre, où que v…" at bounding box center [526, 82] width 187 height 23
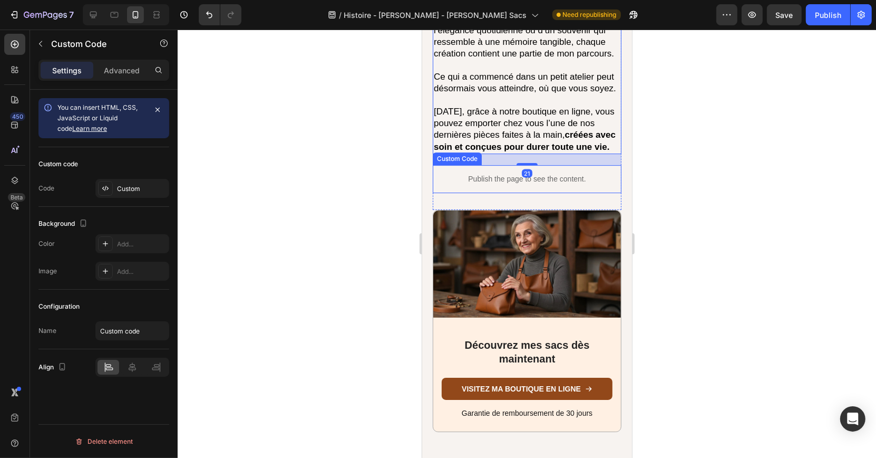
click at [506, 173] on p "Publish the page to see the content." at bounding box center [526, 178] width 189 height 11
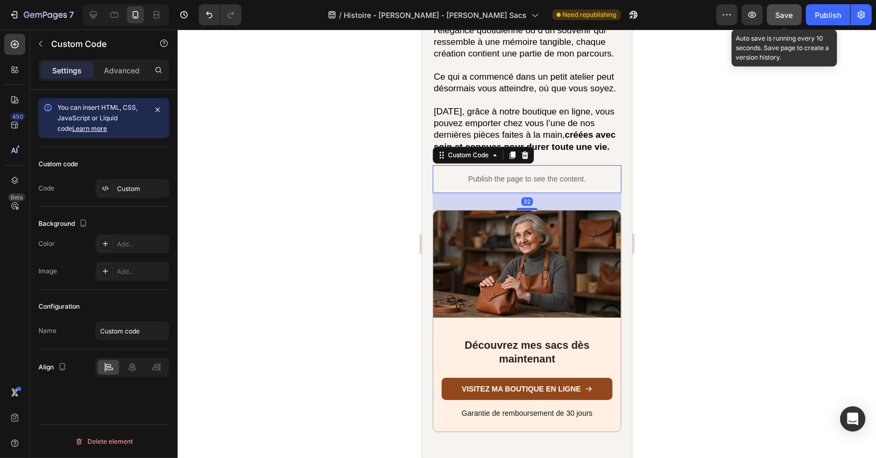
click at [789, 12] on span "Save" at bounding box center [784, 15] width 17 height 9
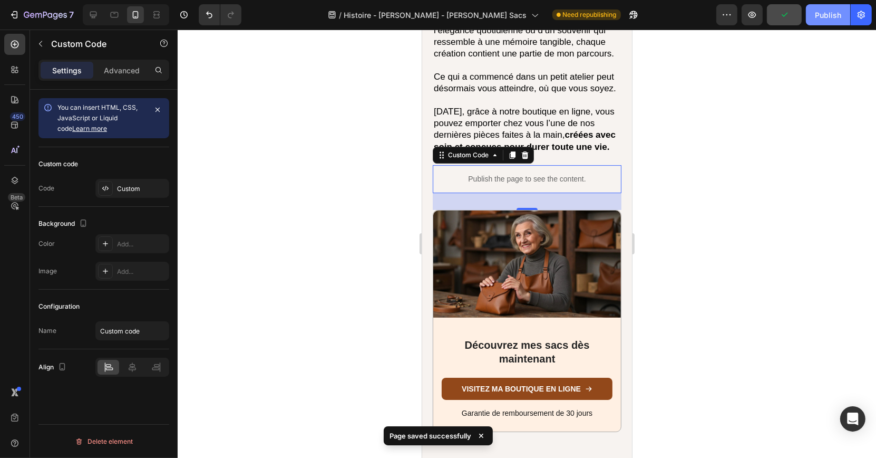
click at [814, 18] on button "Publish" at bounding box center [828, 14] width 44 height 21
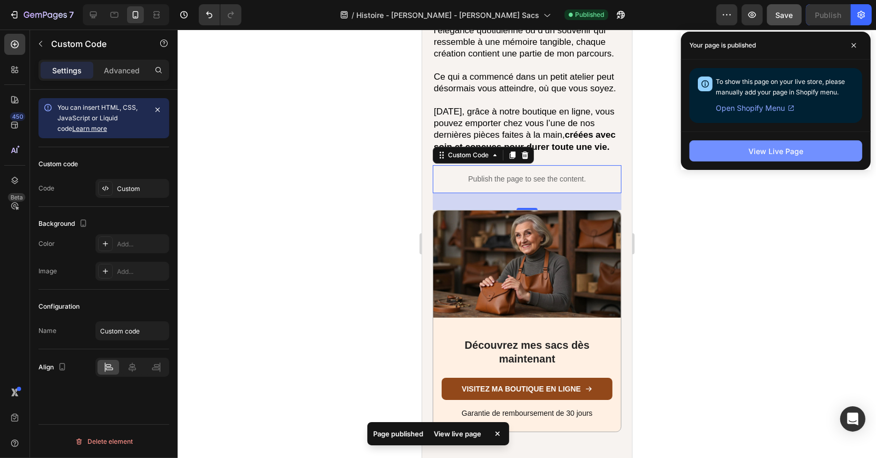
click at [745, 150] on button "View Live Page" at bounding box center [776, 150] width 173 height 21
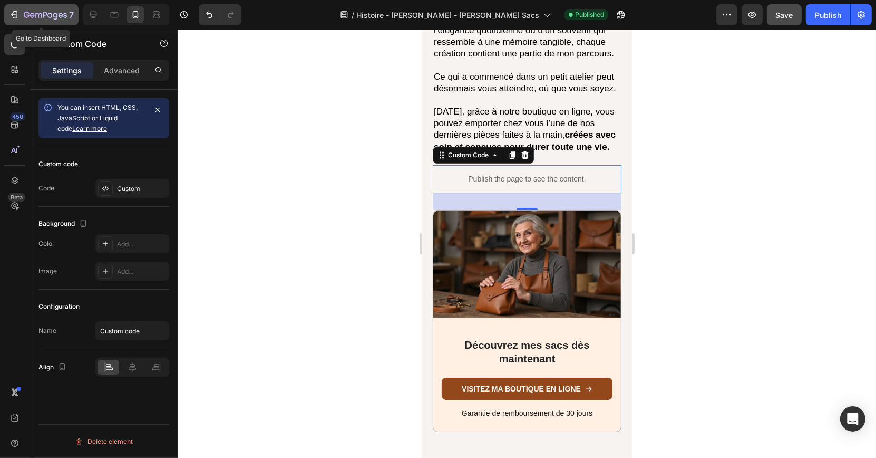
click at [63, 18] on icon "button" at bounding box center [45, 15] width 43 height 9
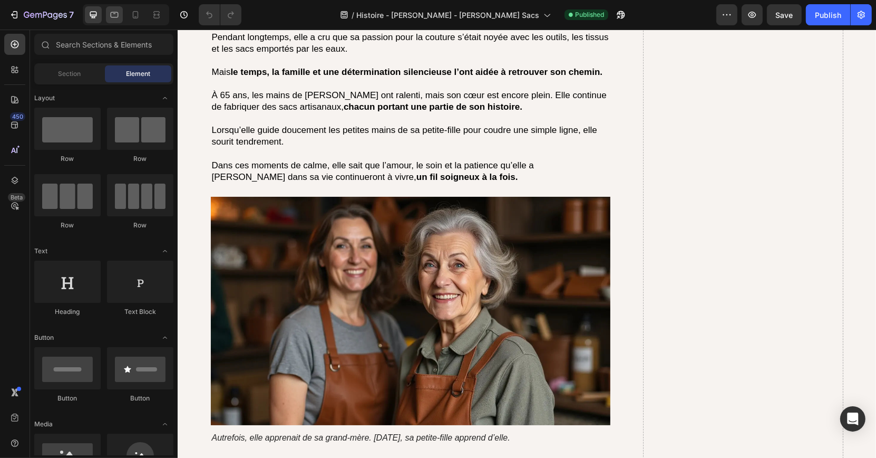
scroll to position [3304, 0]
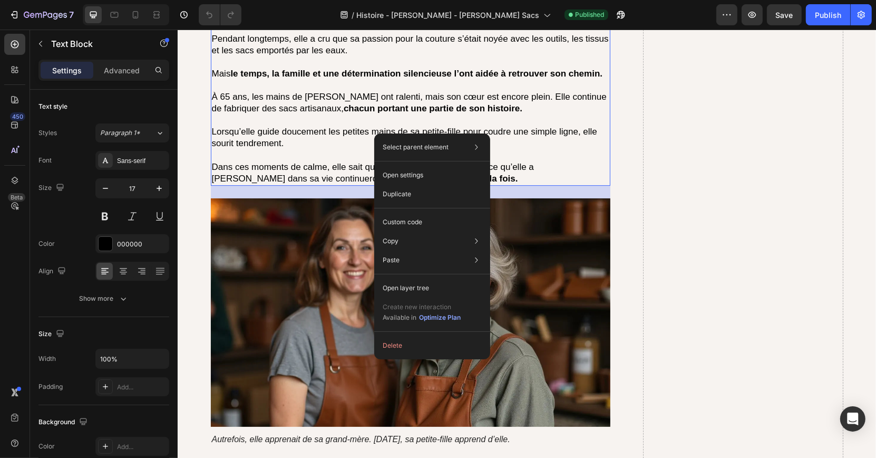
click at [343, 163] on p "Dans ces moments de calme, elle sait que l’amour, le soin et la patience qu’ell…" at bounding box center [410, 172] width 398 height 23
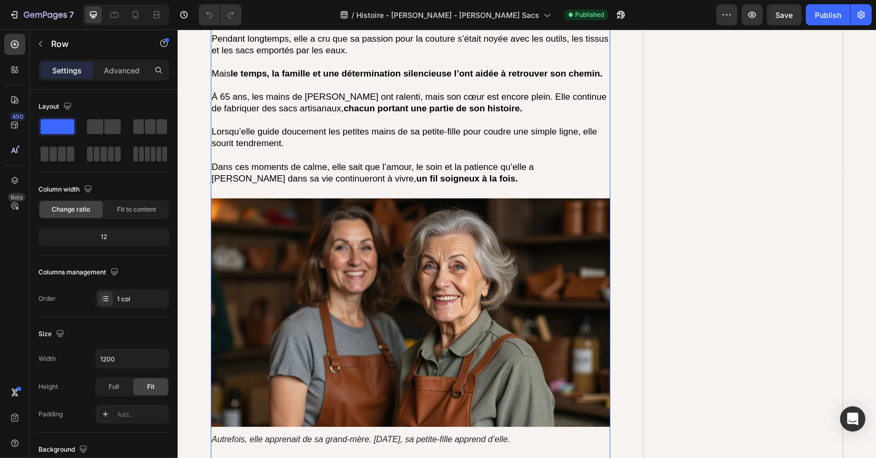
click at [337, 189] on div "Le point durable Heading Aujourd’hui, 25 ans ont passé depuis que l’ouragan Kat…" at bounding box center [410, 217] width 400 height 483
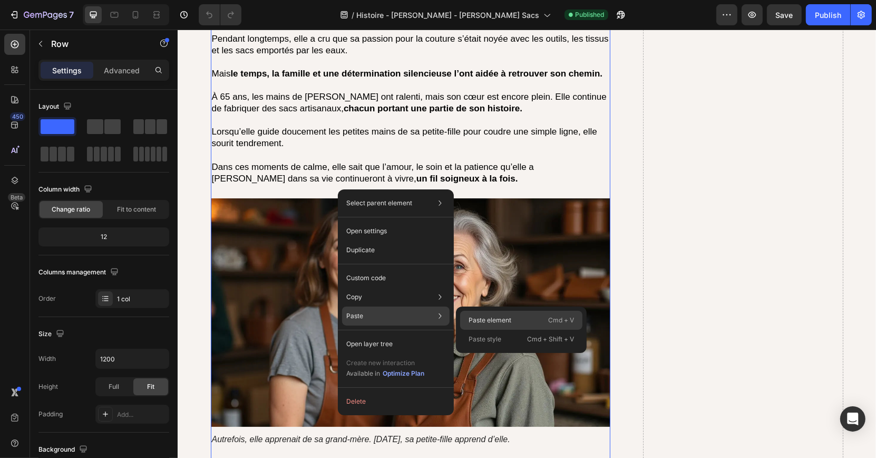
click at [483, 318] on p "Paste element" at bounding box center [490, 319] width 43 height 9
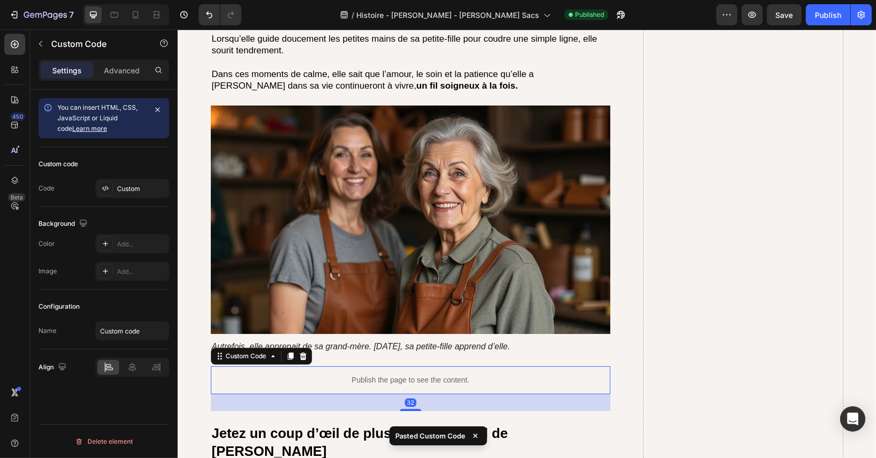
scroll to position [3367, 0]
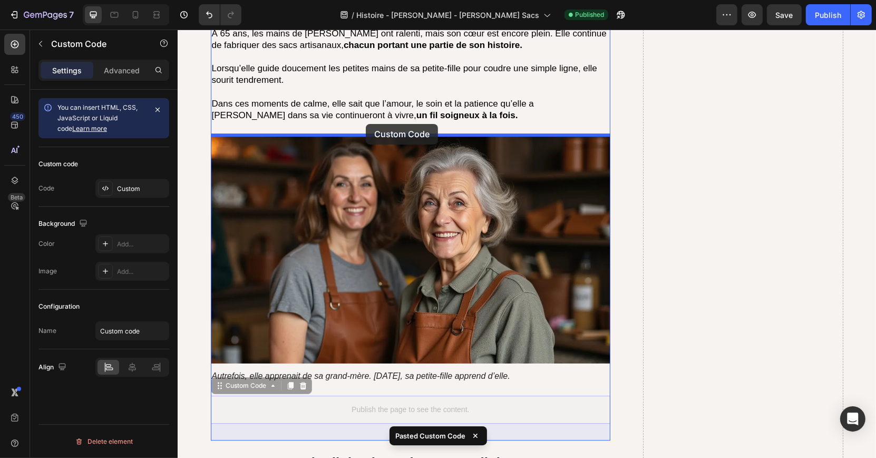
drag, startPoint x: 261, startPoint y: 382, endPoint x: 367, endPoint y: 122, distance: 280.5
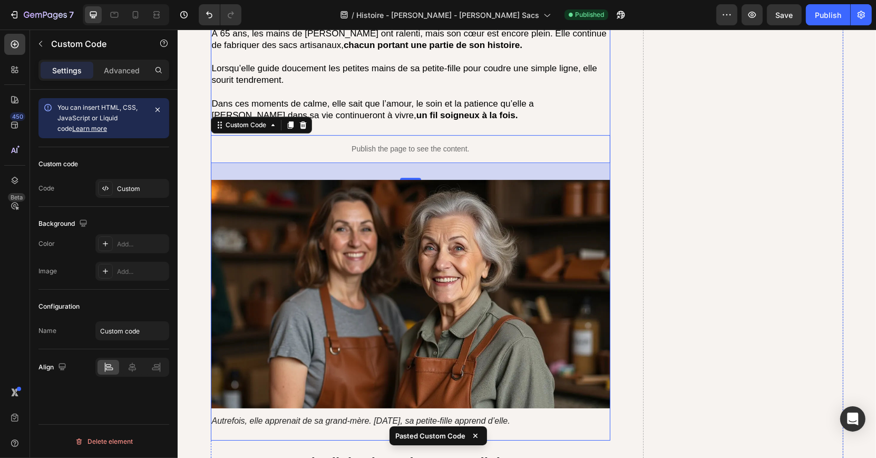
click at [377, 98] on p "Dans ces moments de calme, elle sait que l’amour, le soin et la patience qu’ell…" at bounding box center [410, 109] width 398 height 23
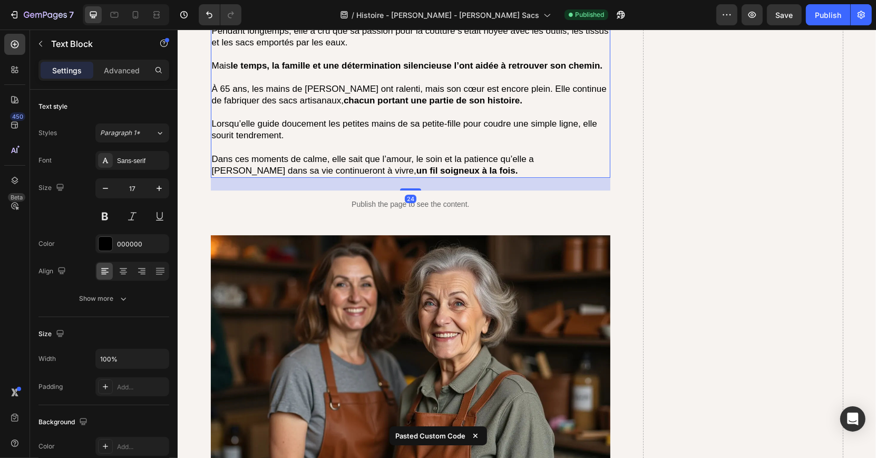
scroll to position [3275, 0]
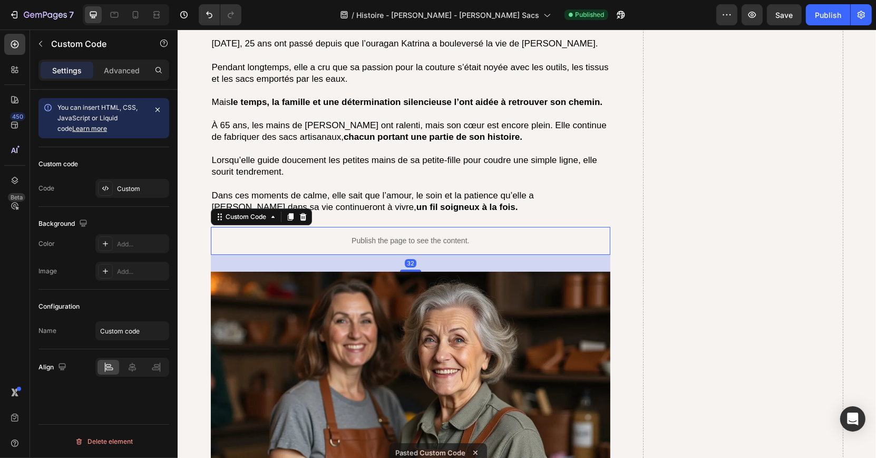
click at [354, 229] on div "Publish the page to see the content." at bounding box center [410, 241] width 400 height 28
click at [139, 14] on icon at bounding box center [135, 14] width 11 height 11
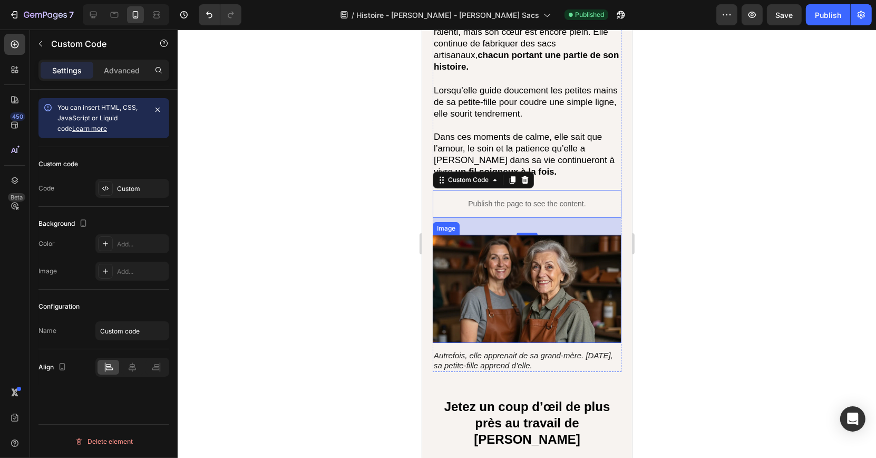
scroll to position [3234, 0]
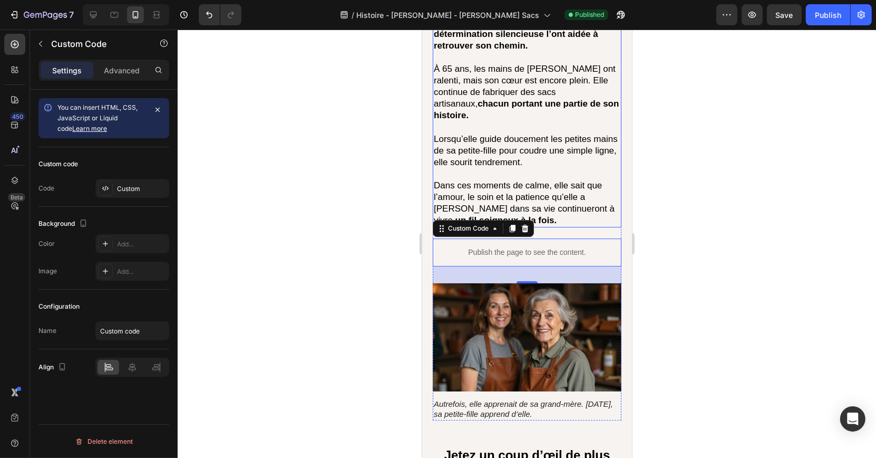
click at [530, 180] on p "Dans ces moments de calme, elle sait que l’amour, le soin et la patience qu’ell…" at bounding box center [526, 203] width 187 height 46
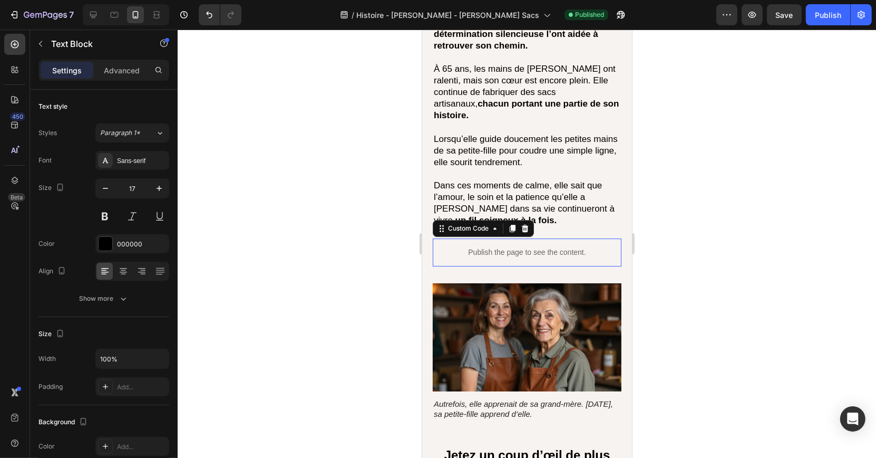
click at [568, 247] on p "Publish the page to see the content." at bounding box center [526, 252] width 189 height 11
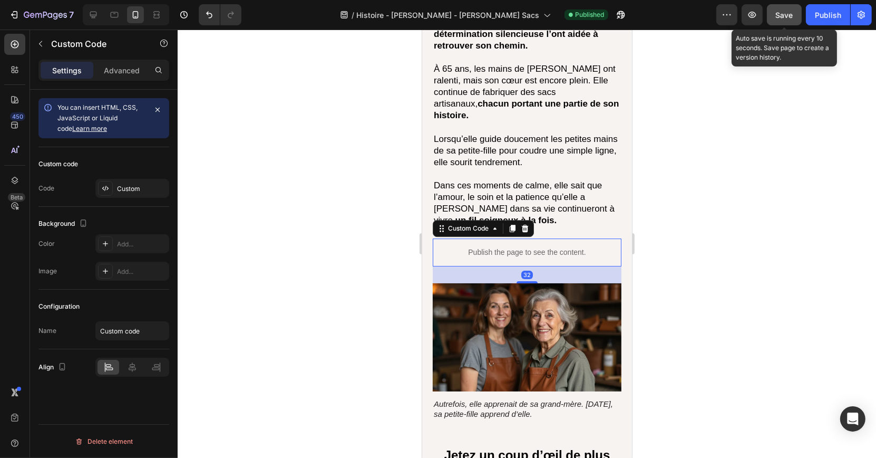
click at [777, 22] on button "Save" at bounding box center [784, 14] width 35 height 21
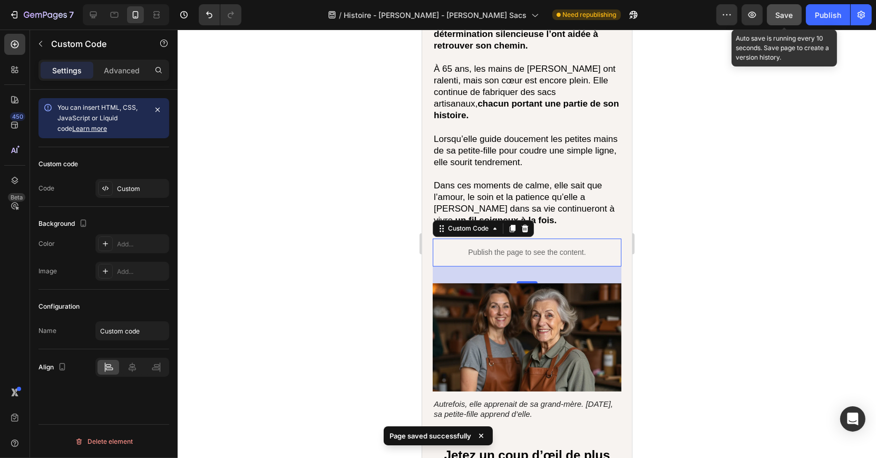
click at [792, 18] on span "Save" at bounding box center [784, 15] width 17 height 9
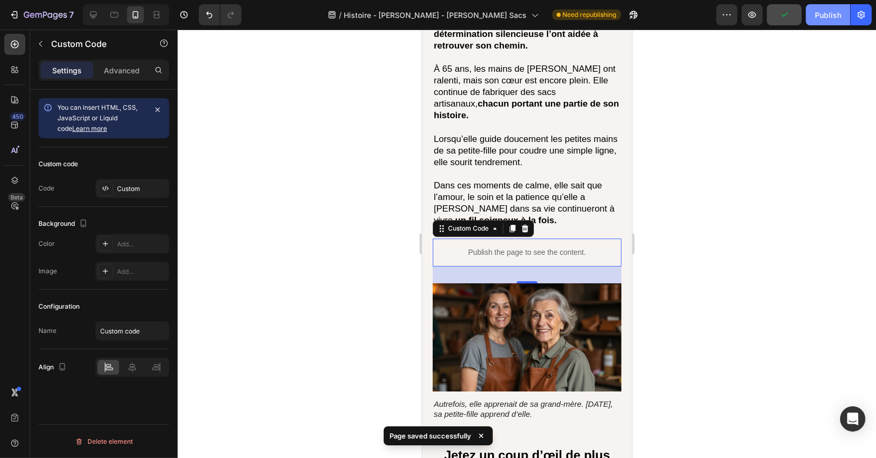
click at [831, 18] on div "Publish" at bounding box center [828, 14] width 26 height 11
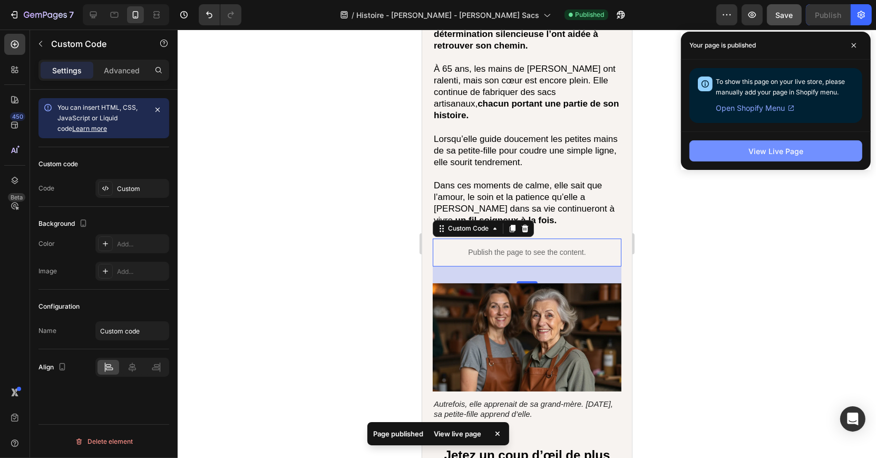
click at [769, 153] on div "View Live Page" at bounding box center [776, 151] width 55 height 11
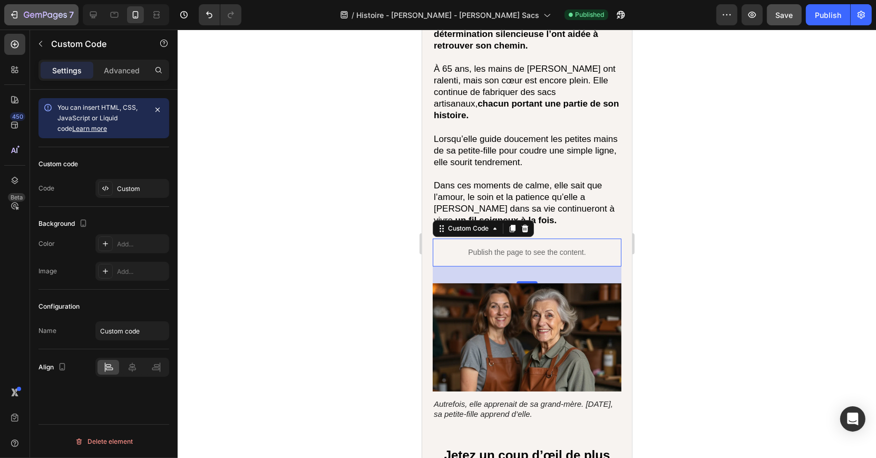
click at [53, 16] on icon "button" at bounding box center [55, 16] width 5 height 7
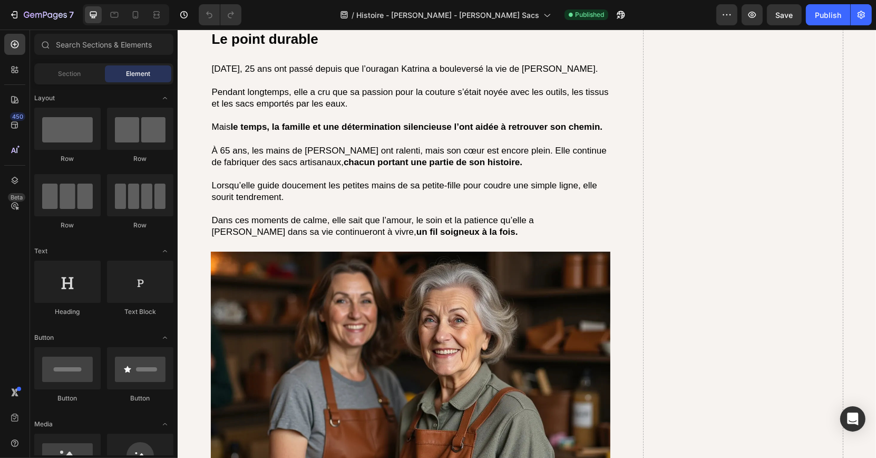
scroll to position [3338, 0]
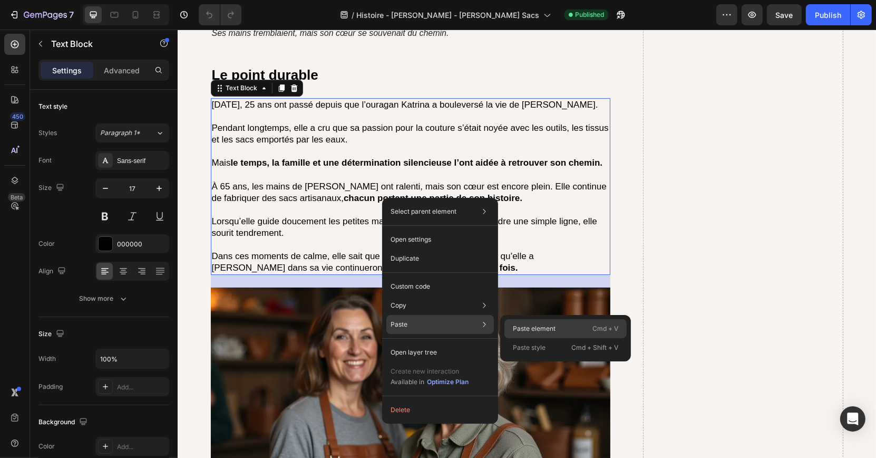
click at [517, 325] on p "Paste element" at bounding box center [534, 328] width 43 height 9
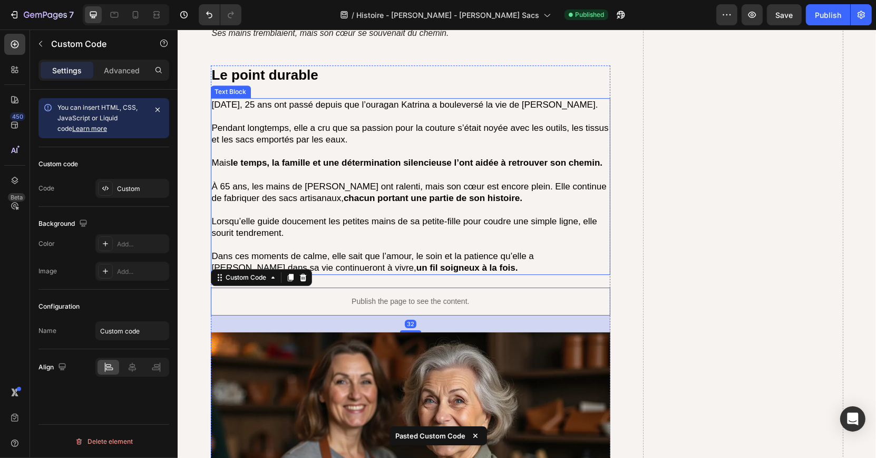
click at [461, 249] on p at bounding box center [410, 245] width 398 height 12
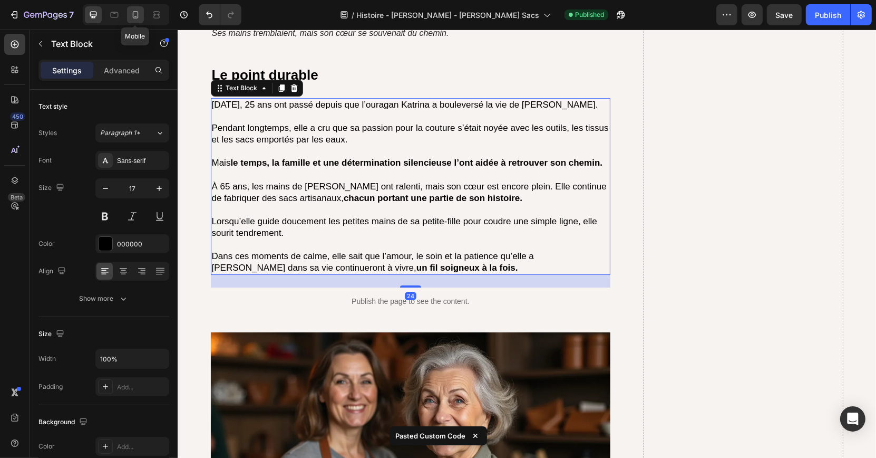
click at [137, 15] on icon at bounding box center [136, 14] width 6 height 7
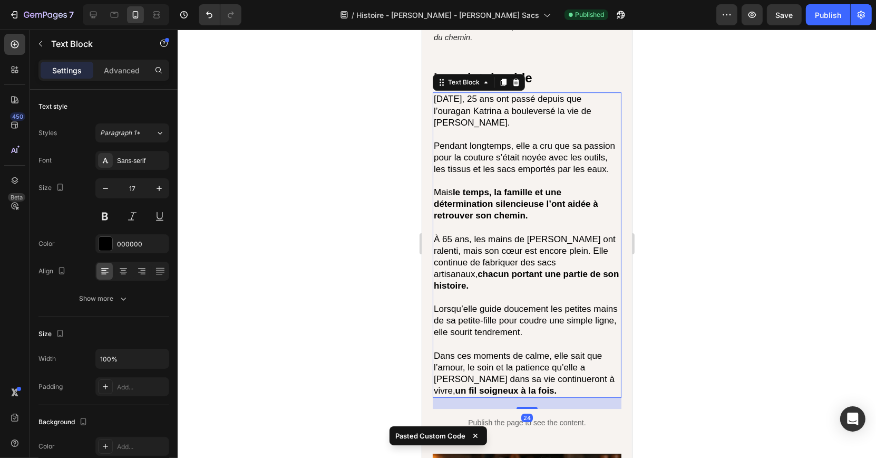
scroll to position [3174, 0]
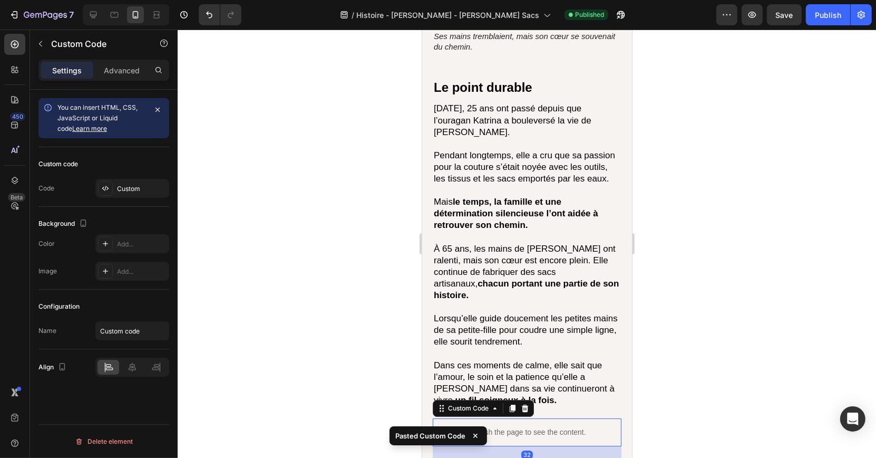
click at [537, 418] on div "Publish the page to see the content." at bounding box center [526, 432] width 189 height 28
click at [781, 21] on button "Save" at bounding box center [784, 14] width 35 height 21
click at [815, 15] on button "Publish" at bounding box center [828, 14] width 44 height 21
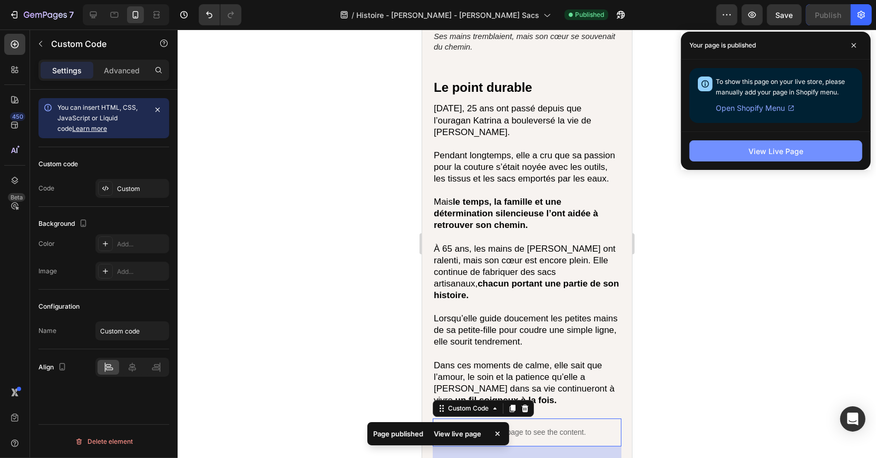
click at [731, 154] on button "View Live Page" at bounding box center [776, 150] width 173 height 21
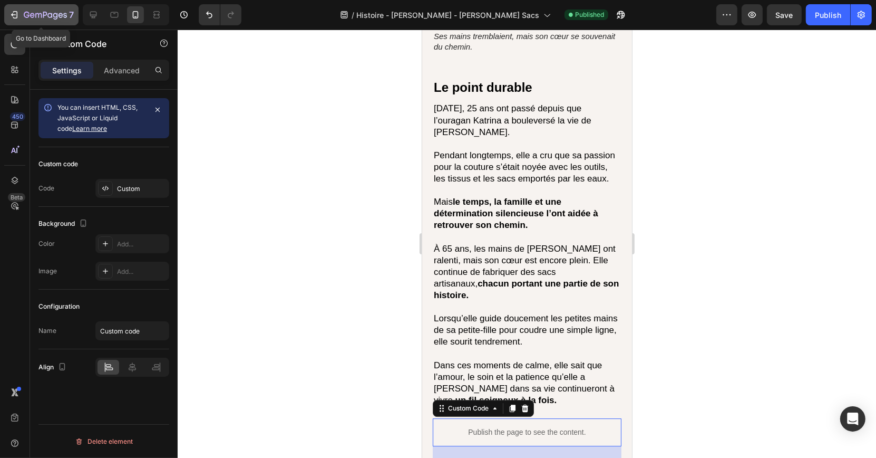
click at [61, 12] on icon "button" at bounding box center [45, 15] width 43 height 9
